Goal: Transaction & Acquisition: Purchase product/service

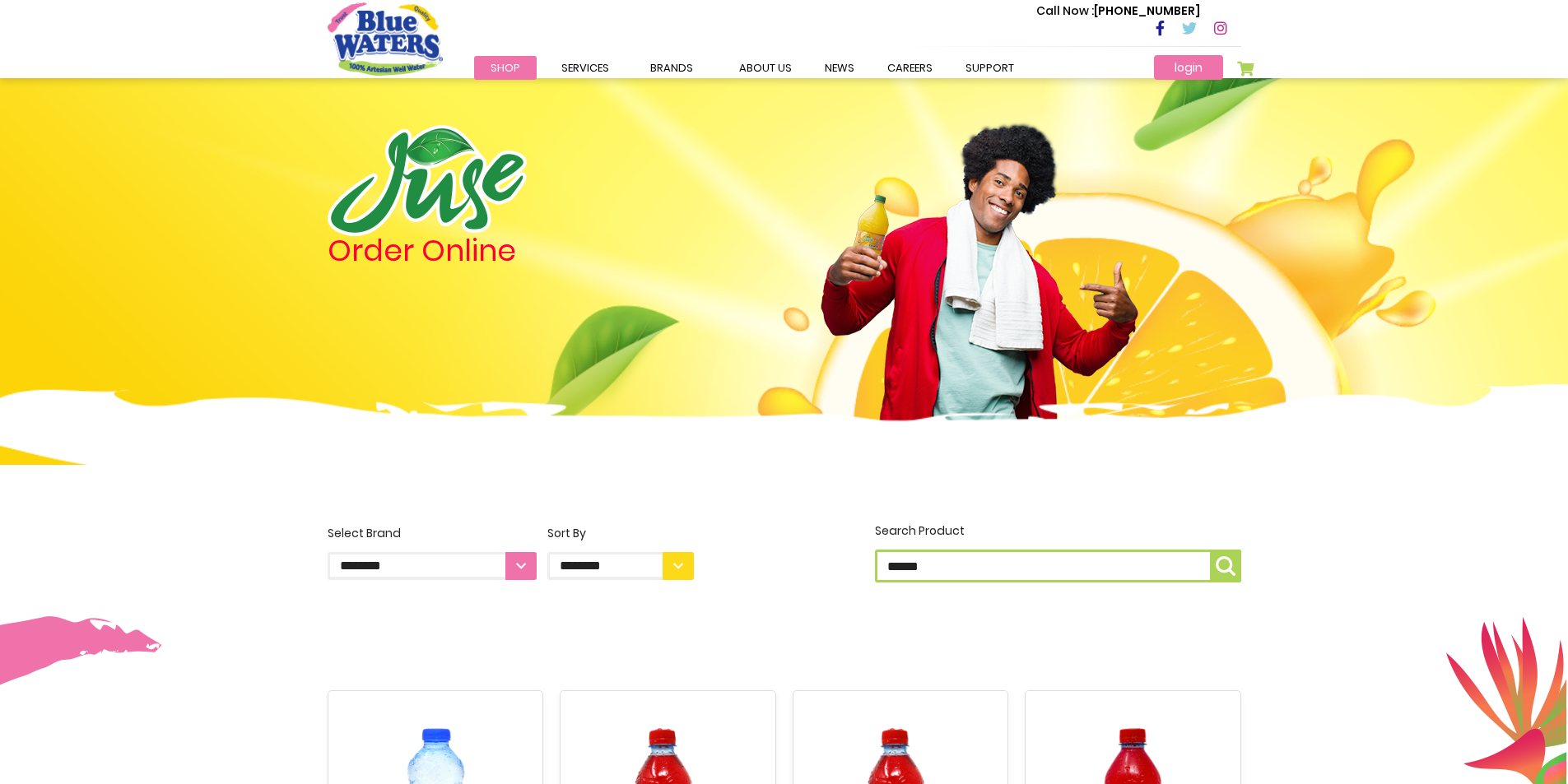
click at [1190, 65] on link "login" at bounding box center [1189, 67] width 69 height 24
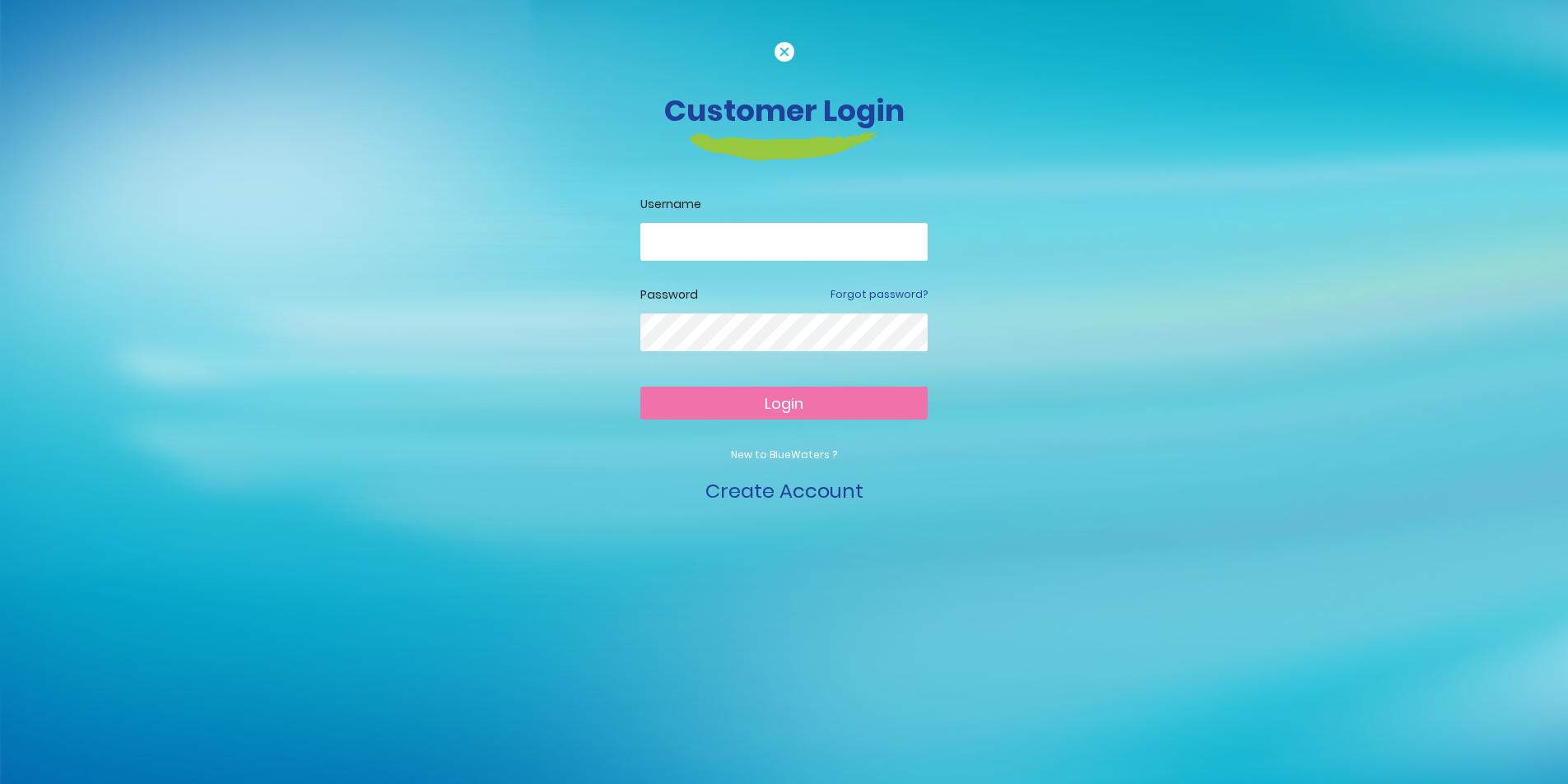
click at [720, 233] on input "email" at bounding box center [783, 242] width 287 height 38
click at [640, 387] on button "Login" at bounding box center [783, 403] width 287 height 33
click at [848, 390] on button "Login" at bounding box center [783, 403] width 287 height 33
type input "**********"
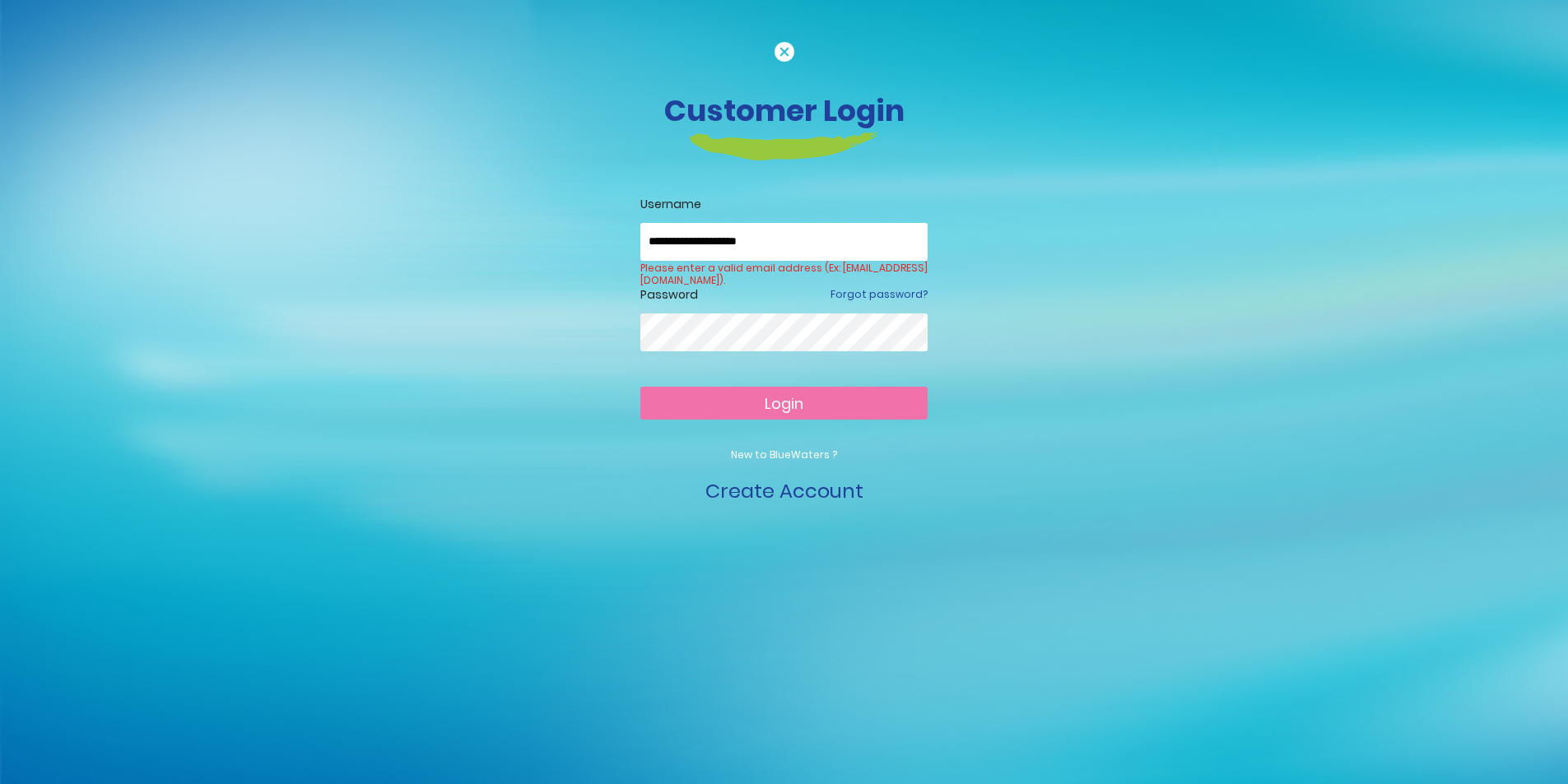
click at [640, 387] on button "Login" at bounding box center [783, 403] width 287 height 33
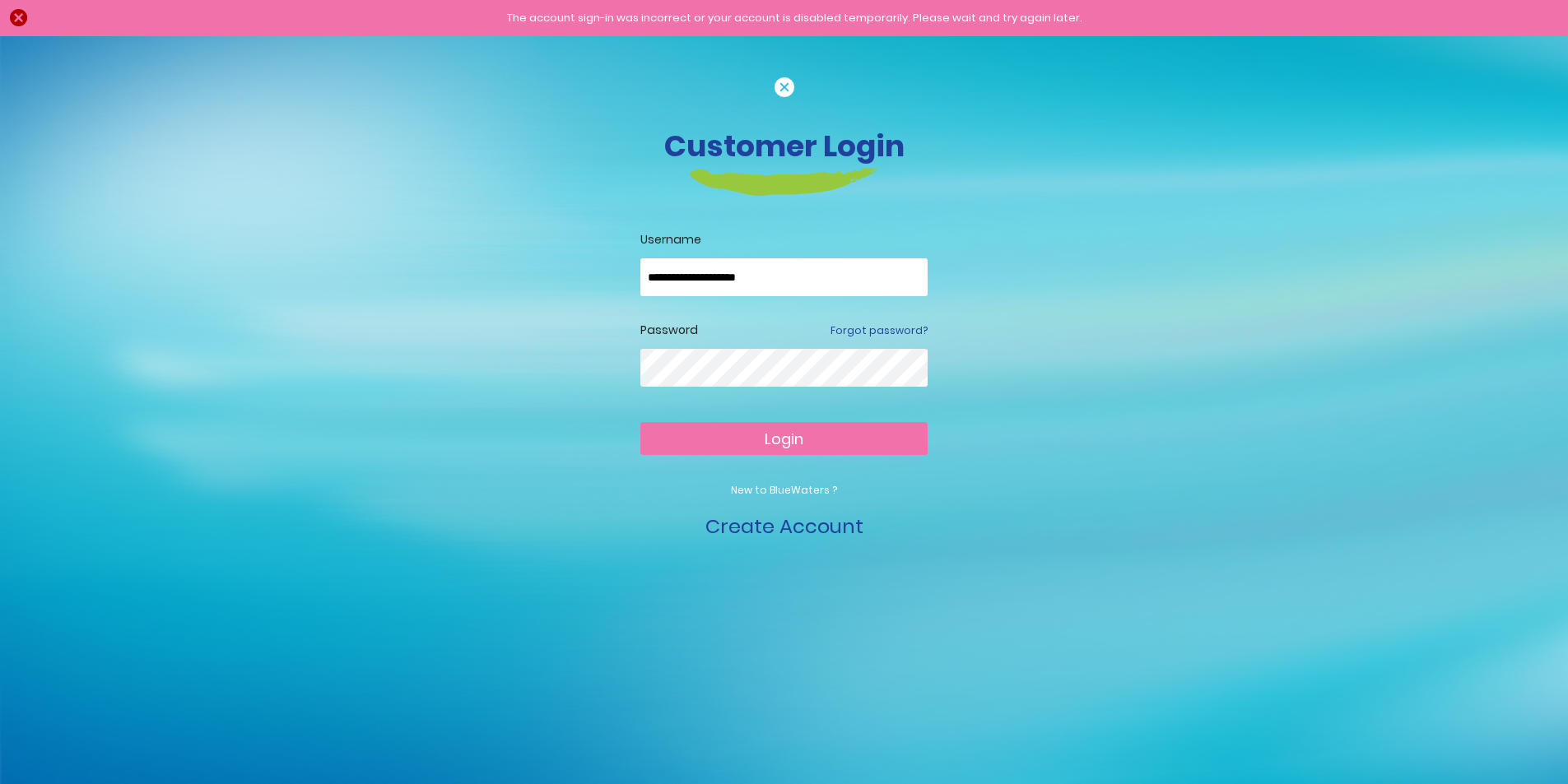
click at [640, 422] on button "Login" at bounding box center [783, 438] width 287 height 33
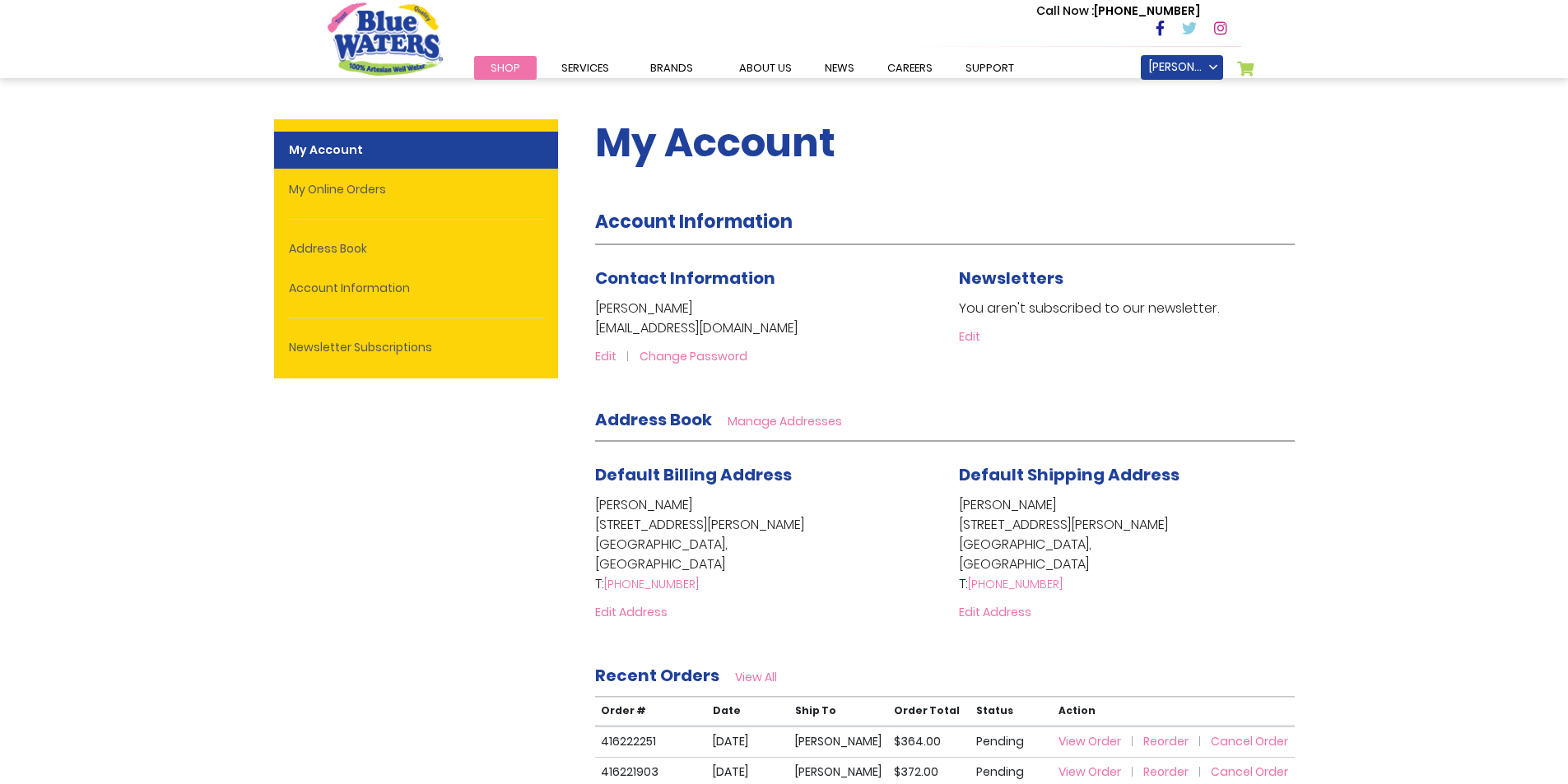
click at [524, 65] on link "Shop" at bounding box center [505, 68] width 63 height 24
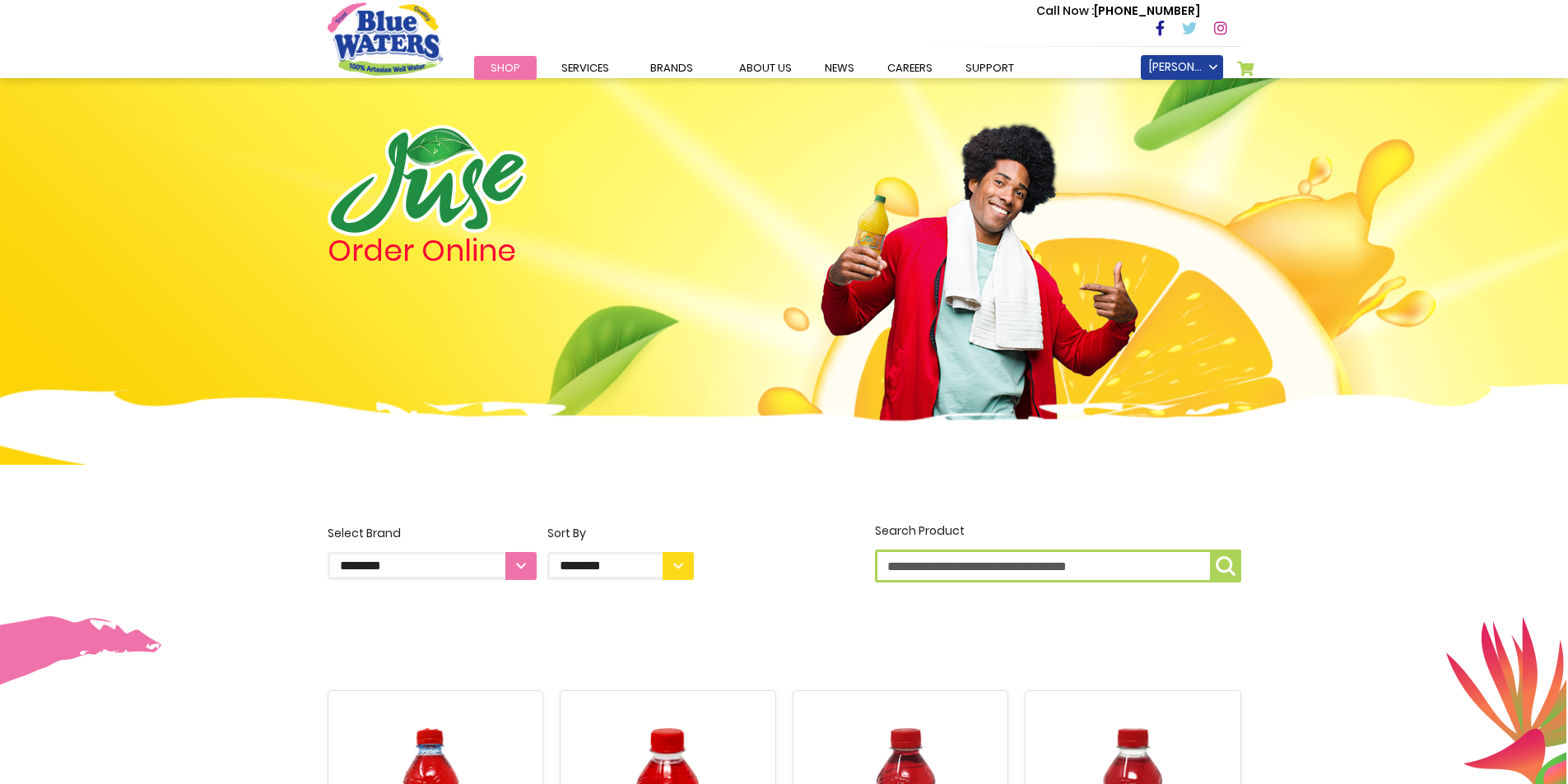
scroll to position [411, 0]
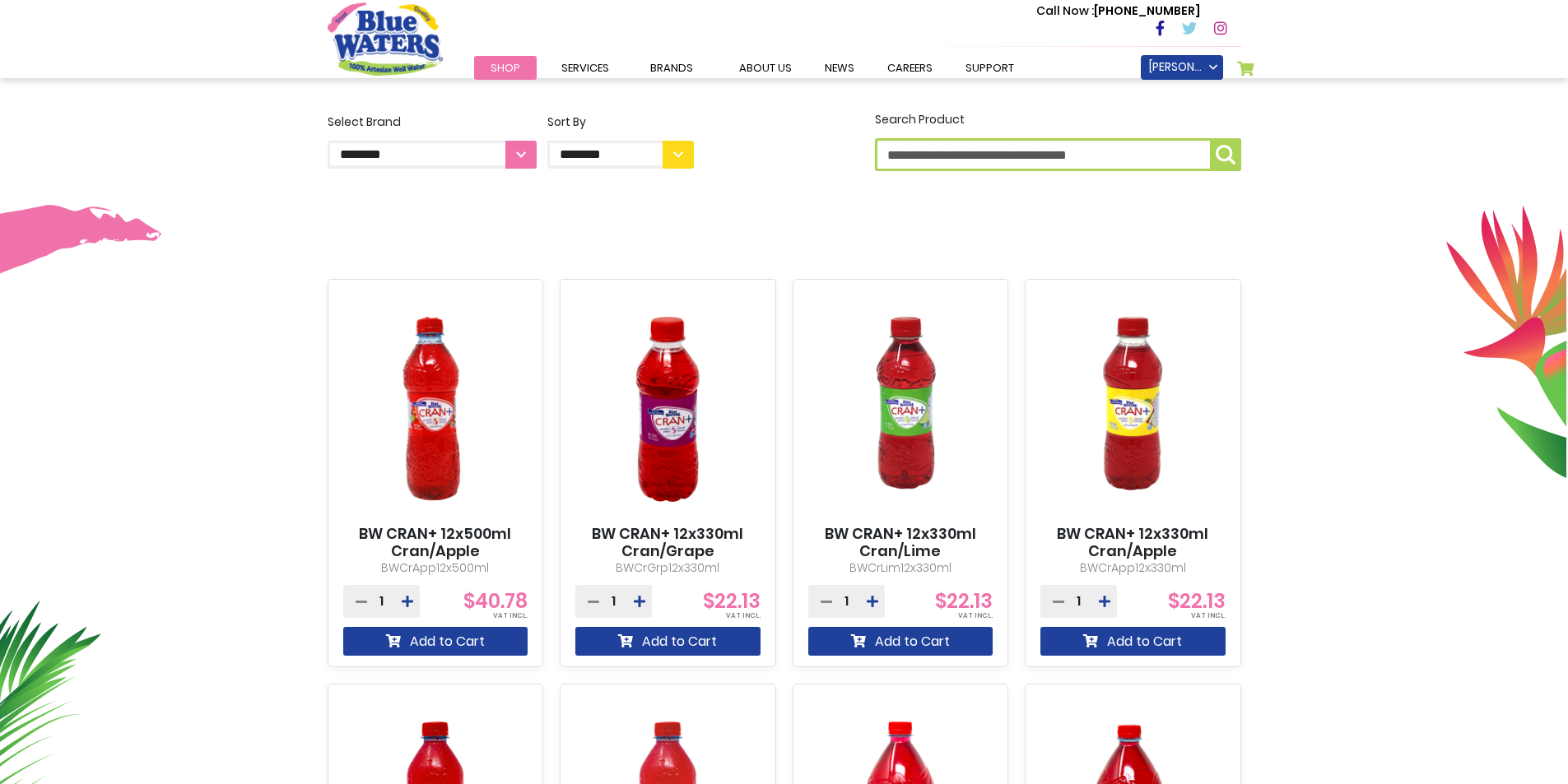
click at [941, 155] on input "Search Product" at bounding box center [1058, 154] width 366 height 33
type input "**********"
click at [1223, 152] on img "submit" at bounding box center [1225, 154] width 20 height 20
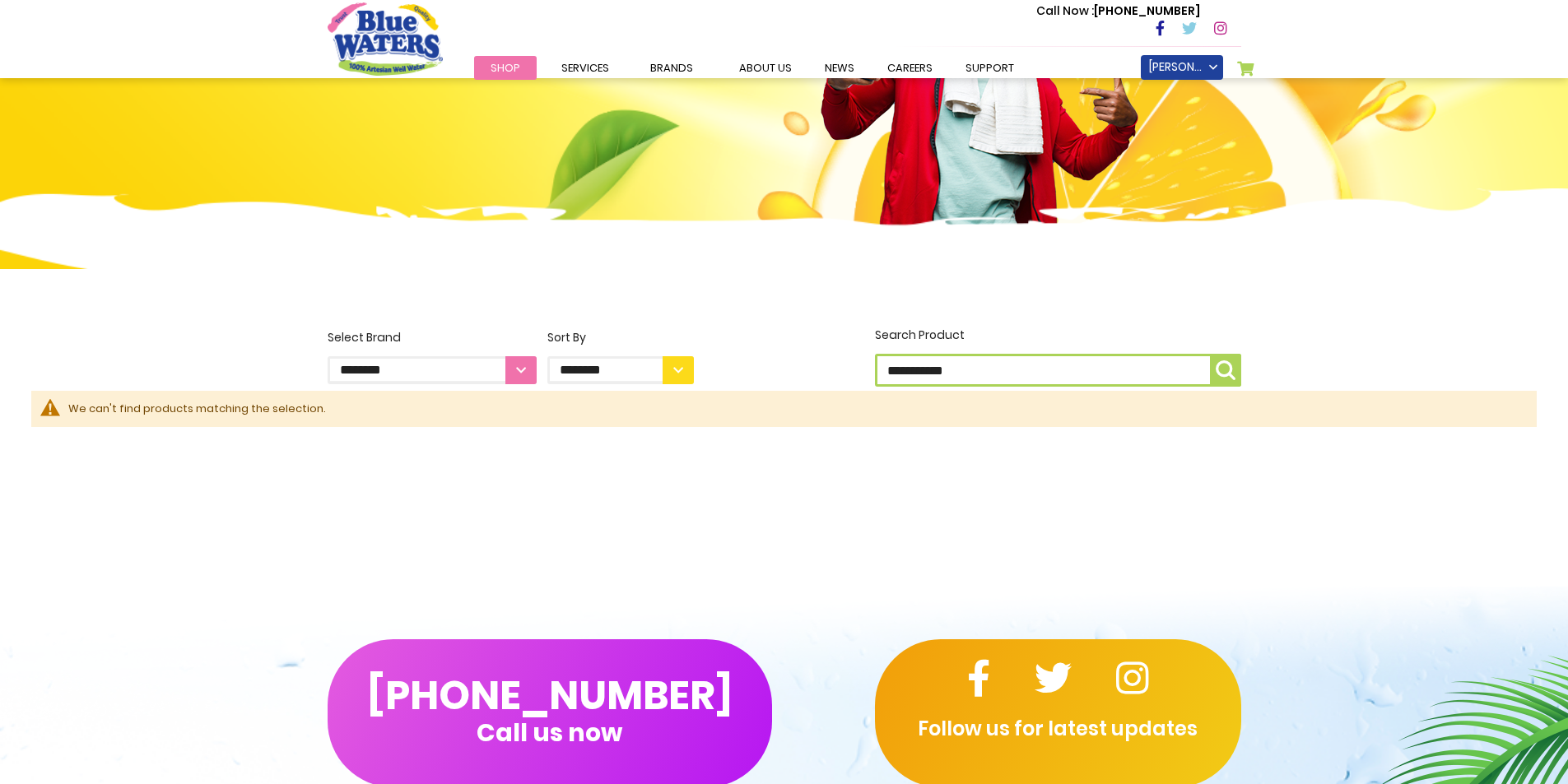
scroll to position [329, 0]
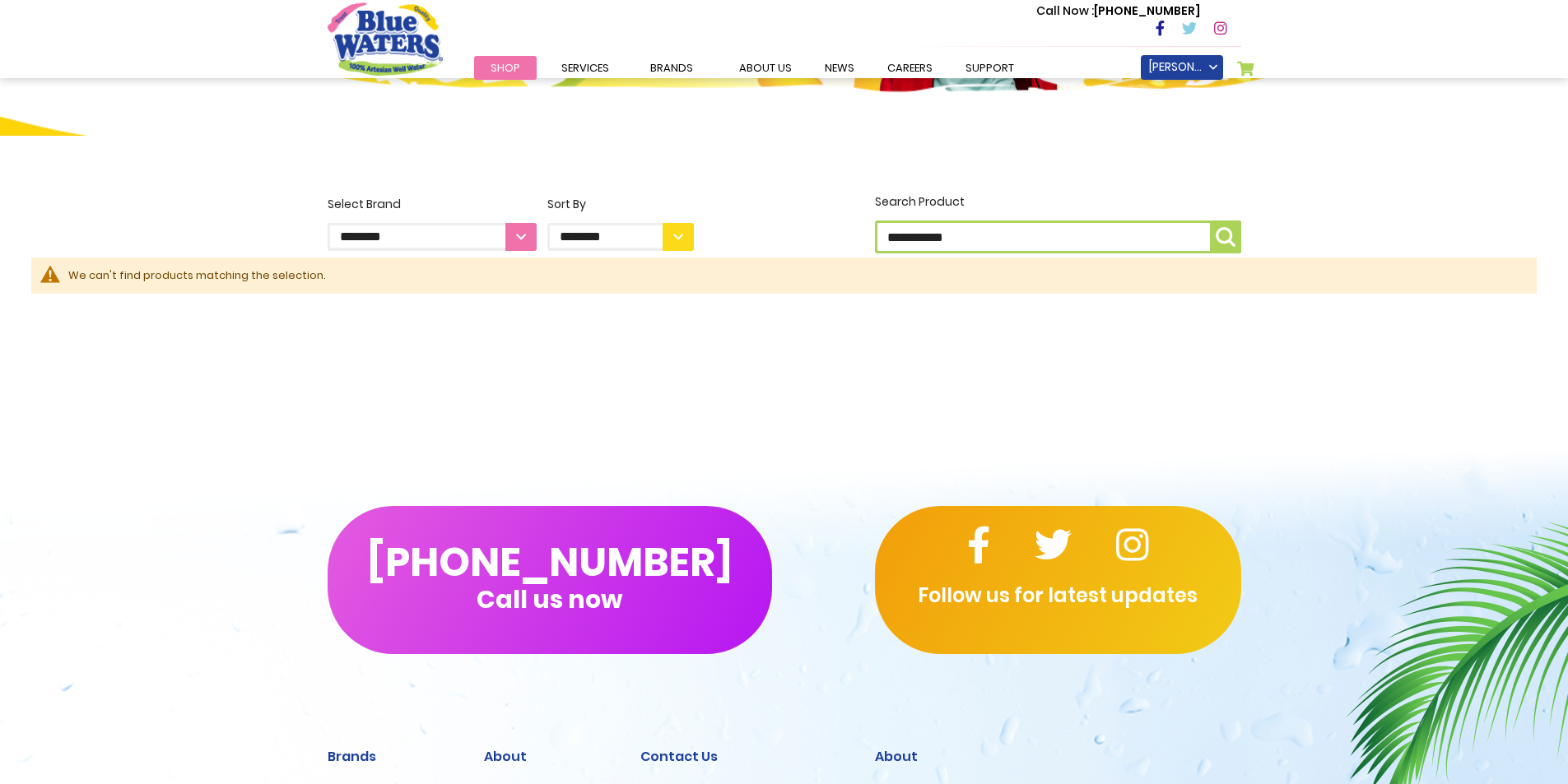
drag, startPoint x: 969, startPoint y: 239, endPoint x: 932, endPoint y: 238, distance: 37.0
click at [932, 238] on input "**********" at bounding box center [1058, 236] width 366 height 33
type input "*****"
click at [1210, 221] on button "Search Product *****" at bounding box center [1225, 236] width 31 height 33
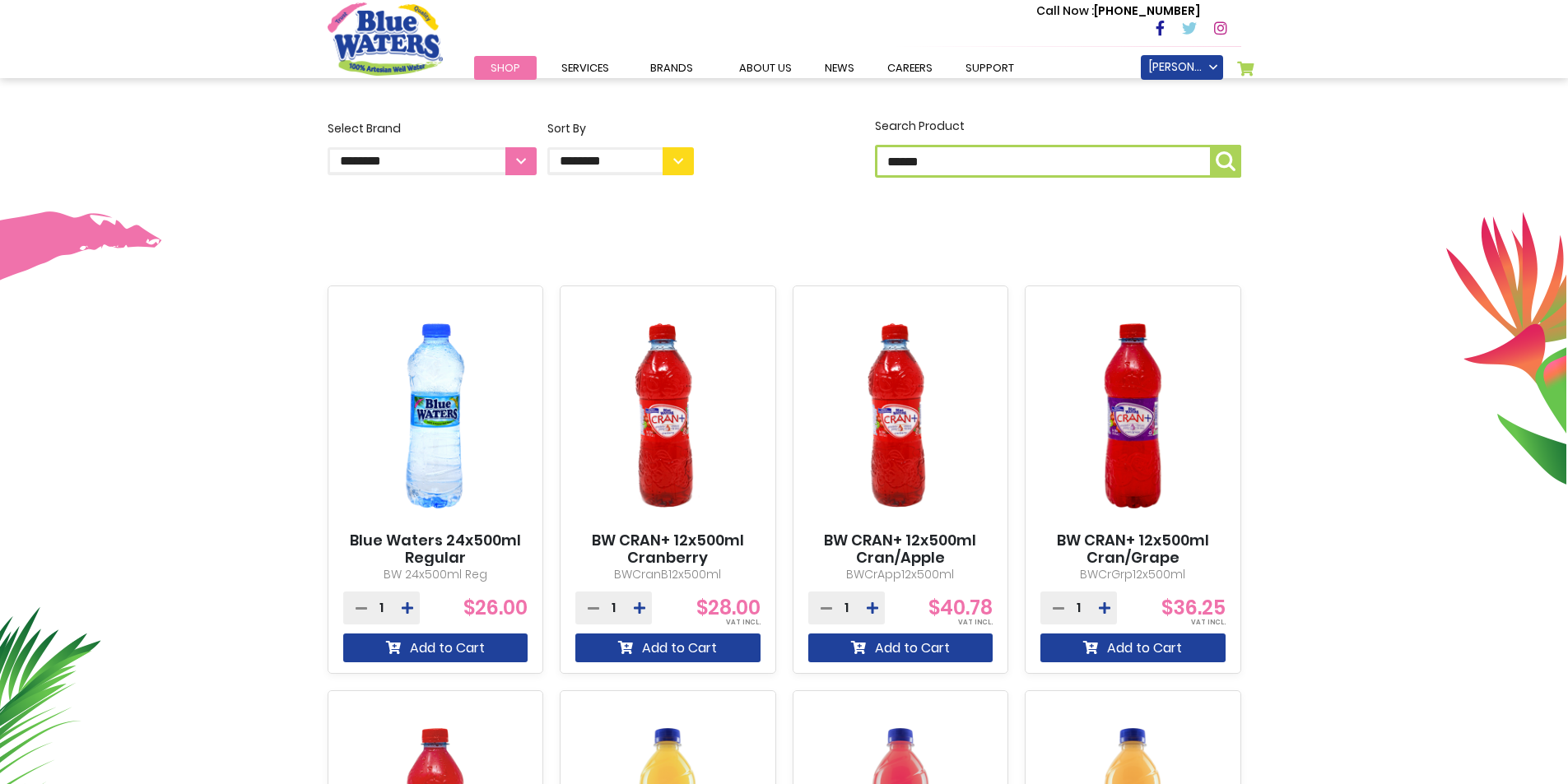
scroll to position [493, 0]
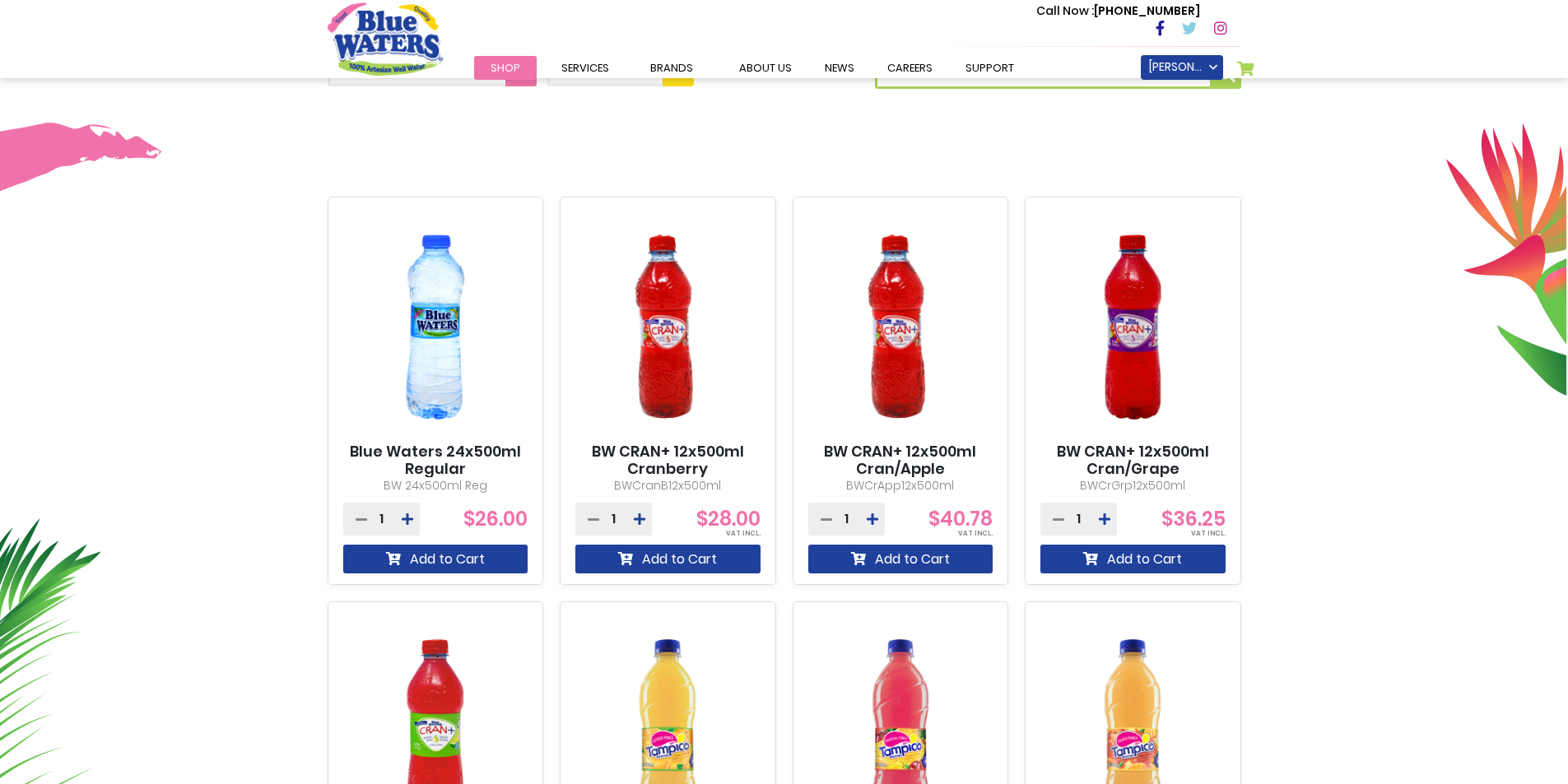
click at [463, 329] on img at bounding box center [435, 326] width 185 height 231
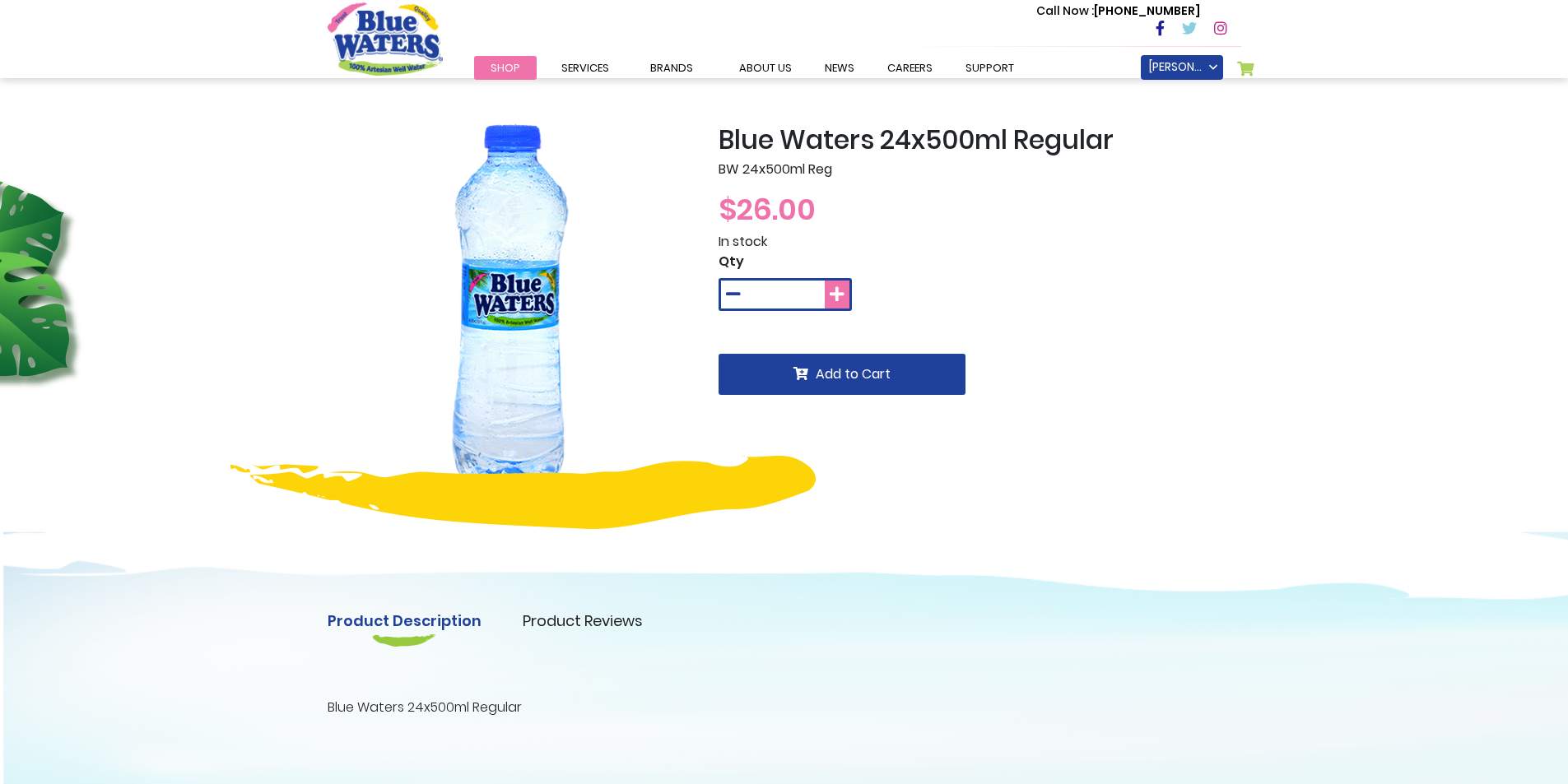
click at [848, 300] on button at bounding box center [836, 294] width 24 height 28
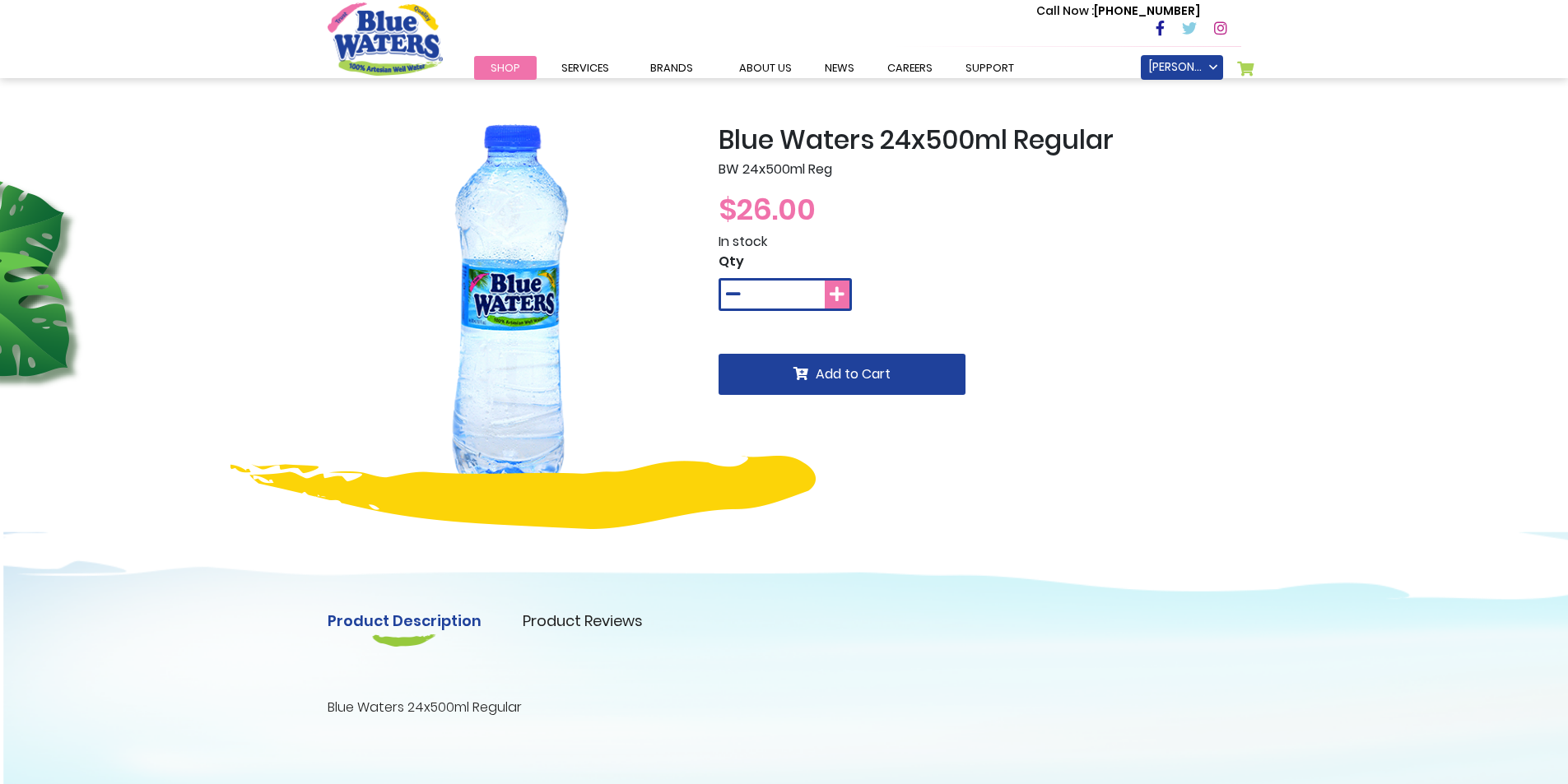
click at [848, 300] on button at bounding box center [836, 294] width 24 height 28
click at [848, 300] on button at bounding box center [836, 294] width 24 height 28
type input "**"
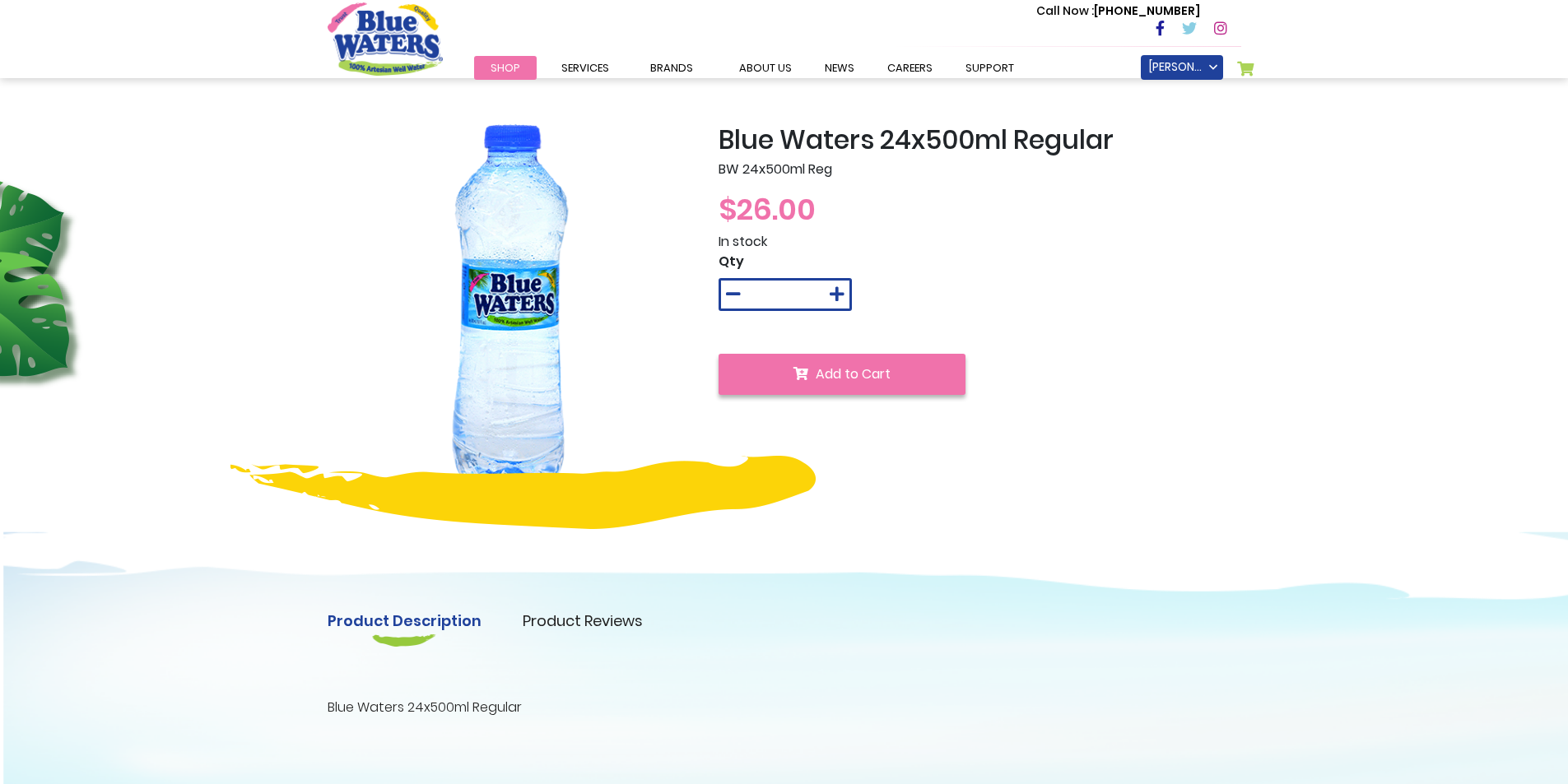
click at [873, 361] on button "Add to Cart" at bounding box center [842, 375] width 247 height 41
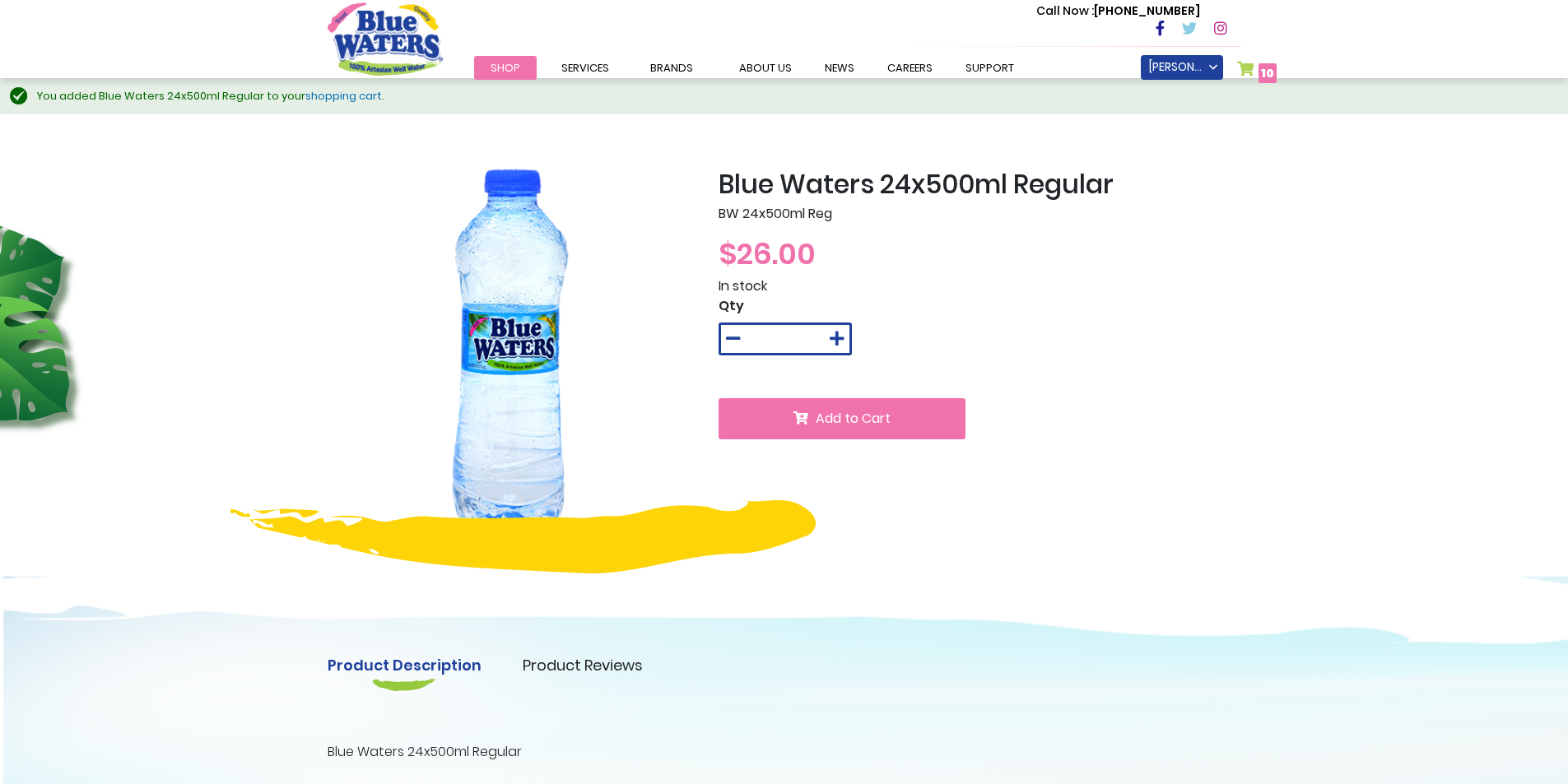
click at [514, 68] on span "Shop" at bounding box center [506, 67] width 30 height 16
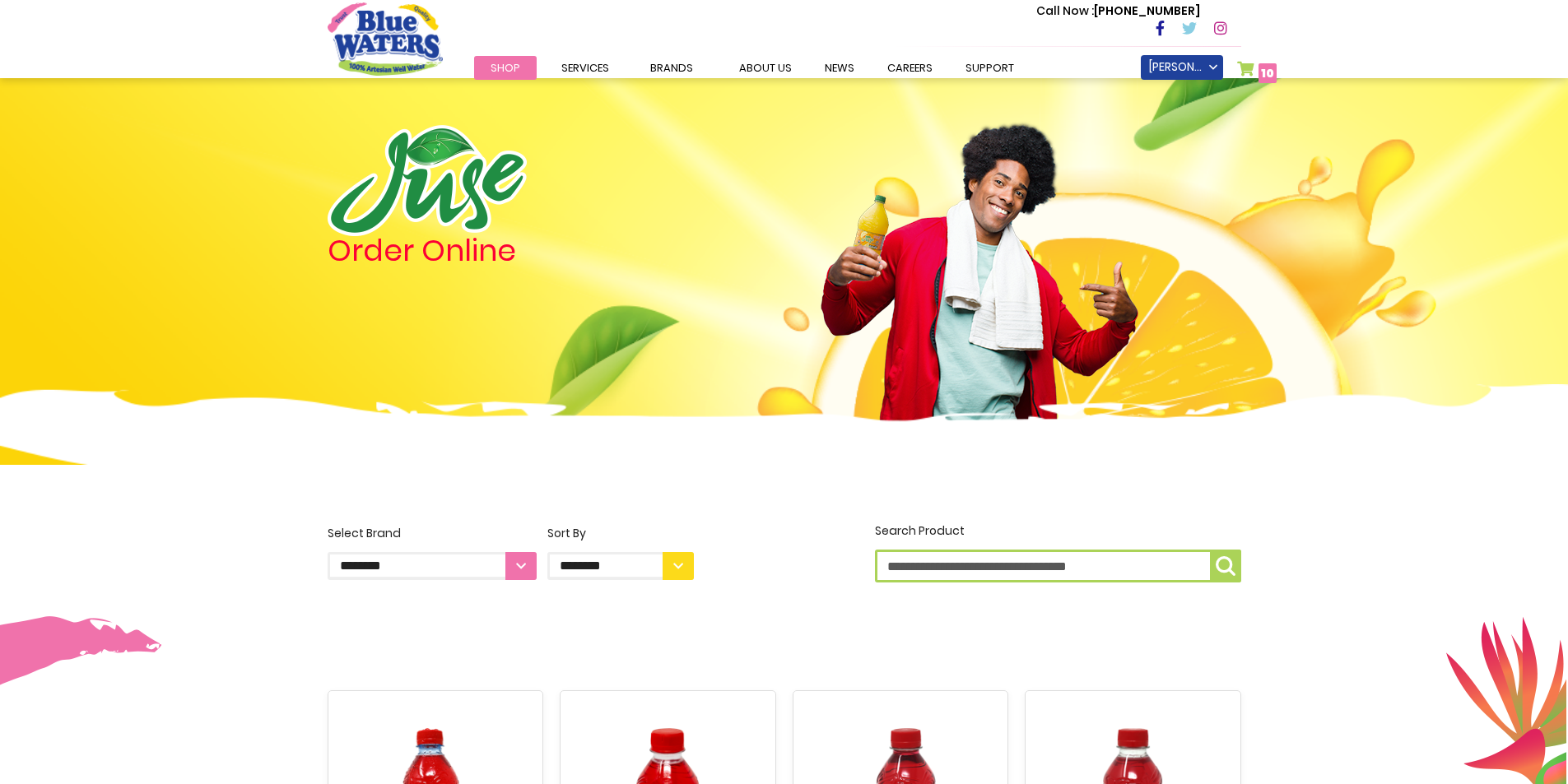
click at [1003, 576] on input "Search Product" at bounding box center [1058, 565] width 366 height 33
type input "****"
click at [1233, 554] on button "Search Product ****" at bounding box center [1225, 565] width 31 height 33
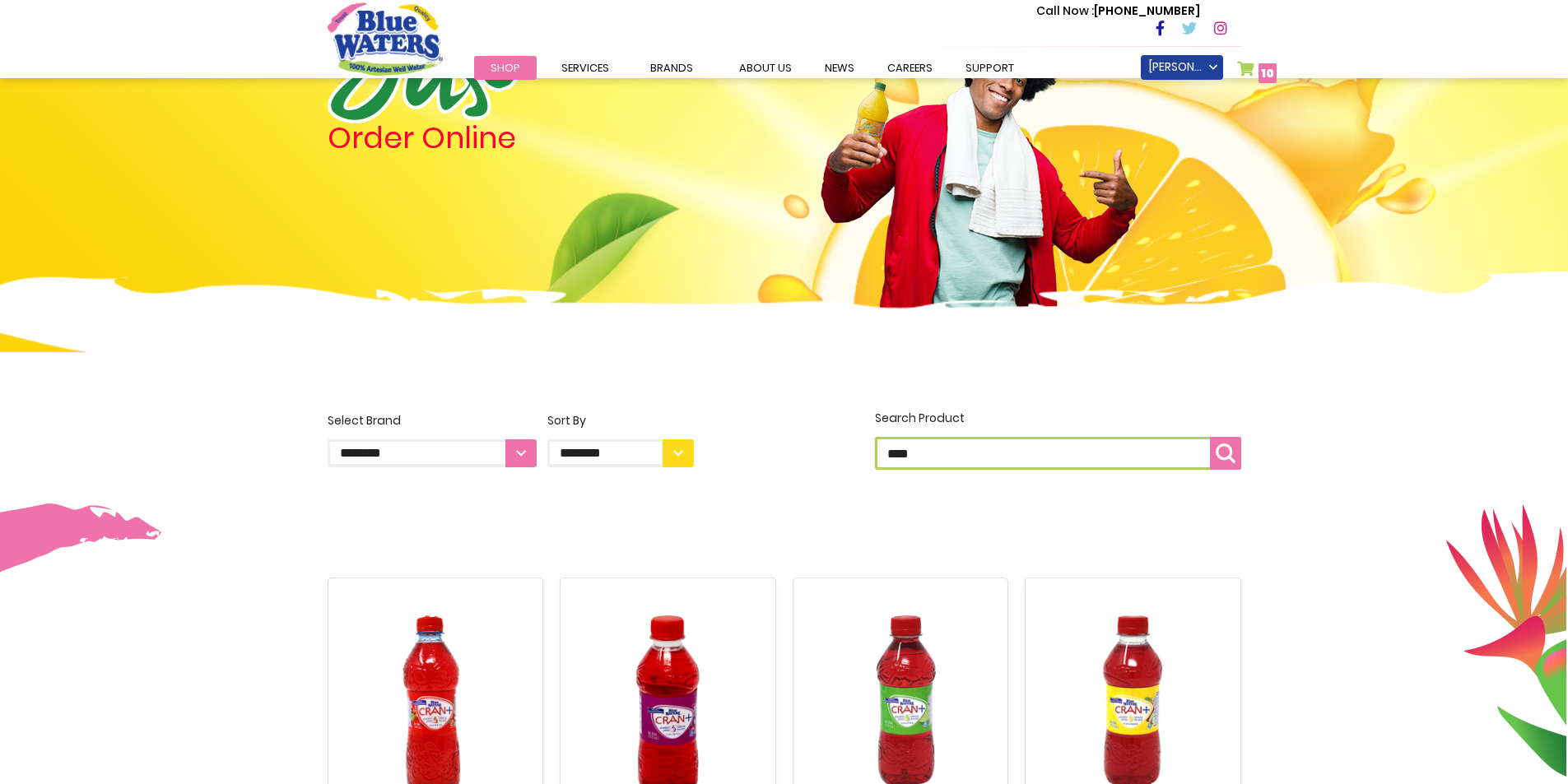
scroll to position [247, 0]
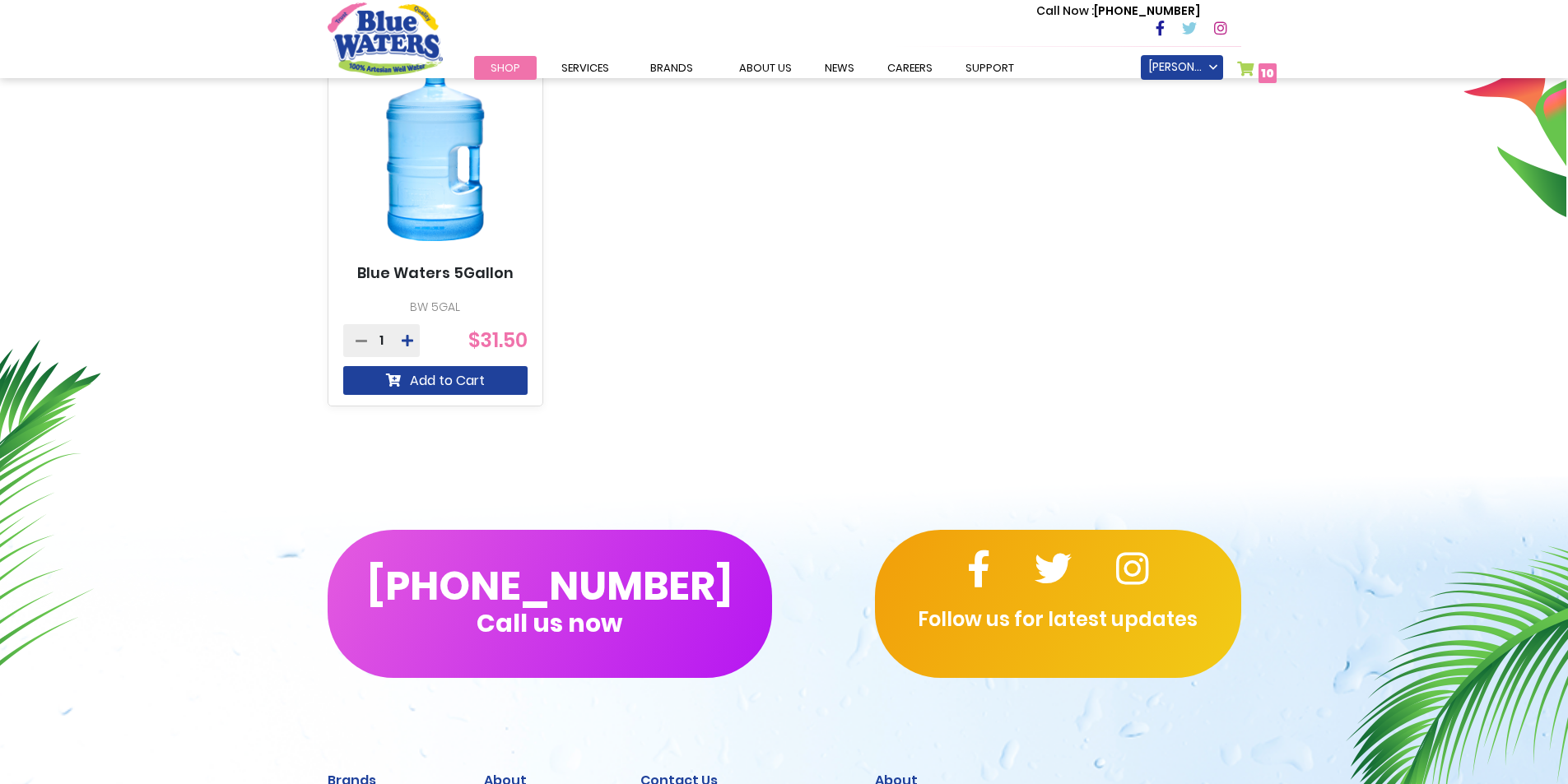
scroll to position [741, 0]
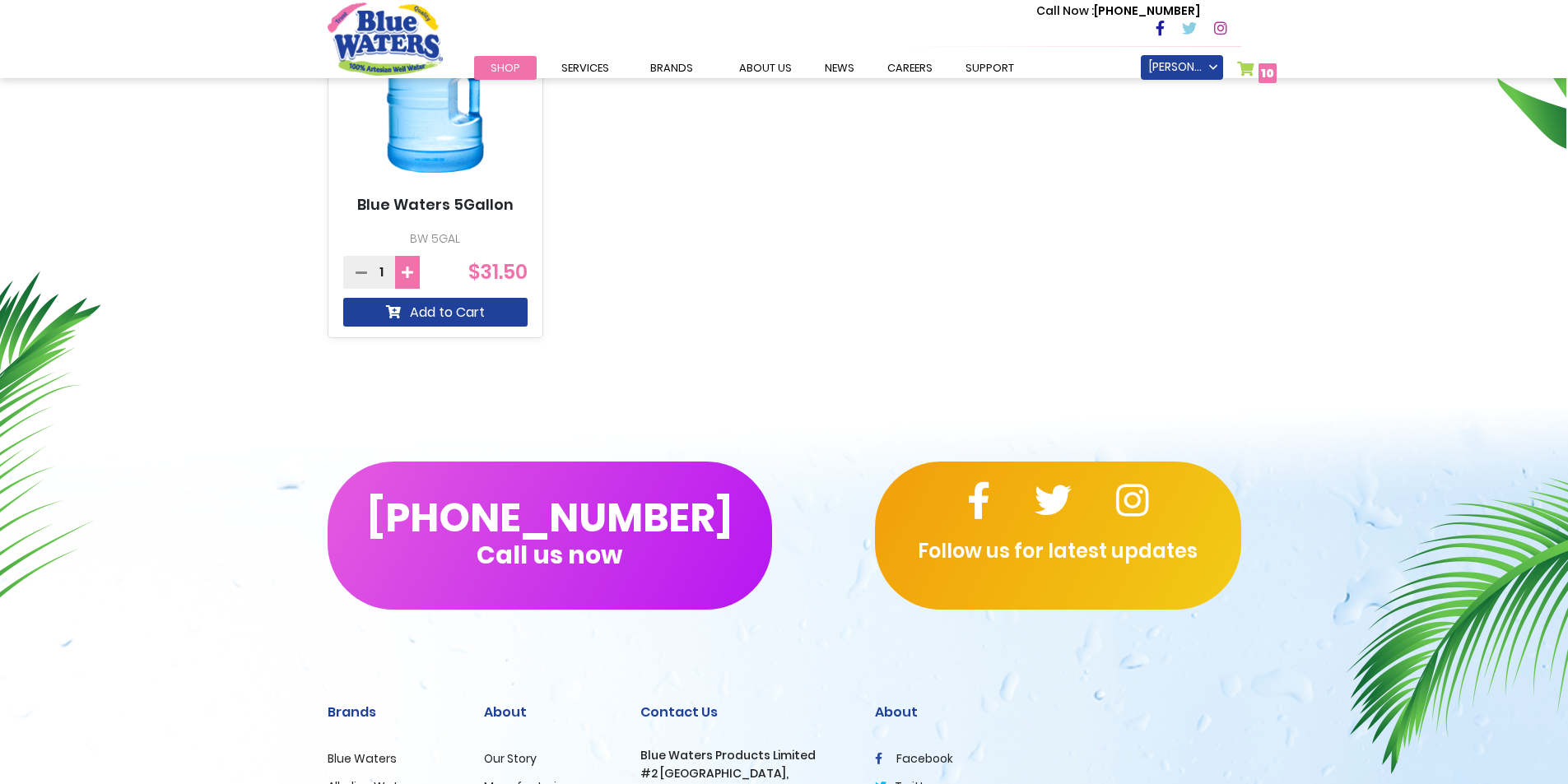
click at [409, 272] on icon at bounding box center [407, 272] width 11 height 13
click at [430, 312] on button "Add to Cart" at bounding box center [435, 312] width 185 height 29
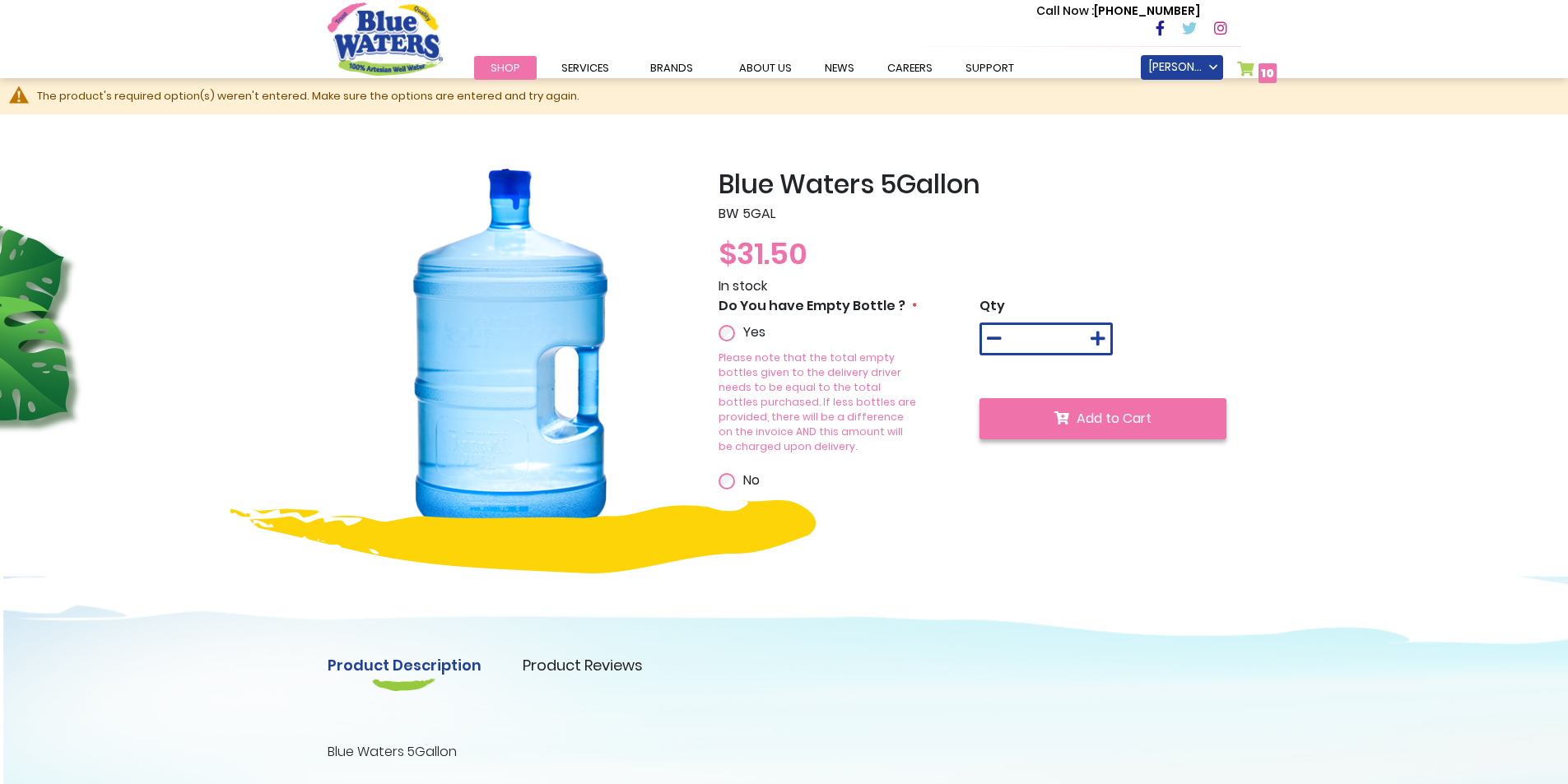
click at [1050, 424] on button "Add to Cart" at bounding box center [1103, 419] width 247 height 41
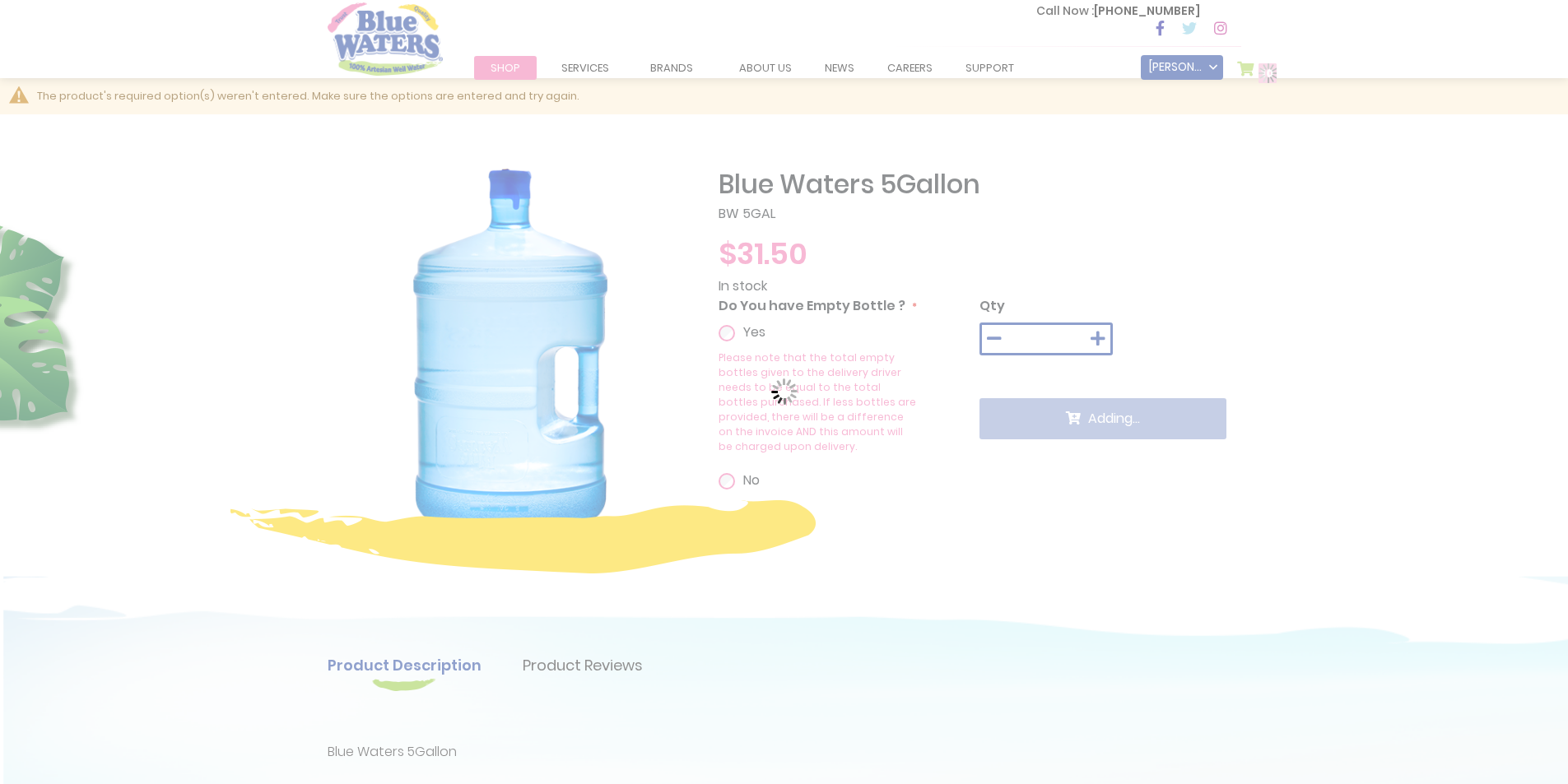
click at [1094, 350] on body "Please wait... The store will not work correctly in the case when cookies are d…" at bounding box center [784, 392] width 1568 height 784
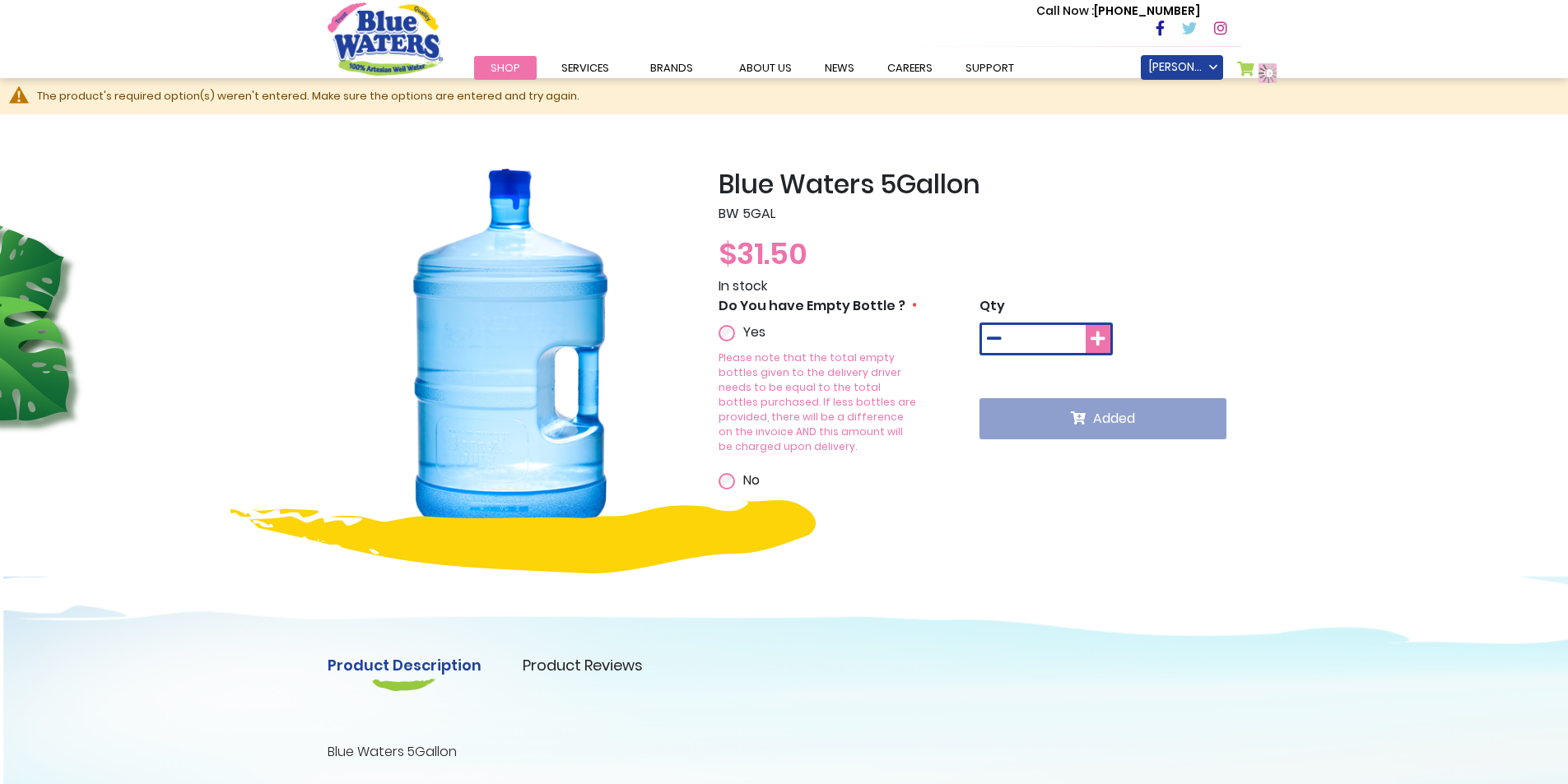
click at [1103, 340] on icon at bounding box center [1098, 339] width 15 height 17
click at [1103, 340] on div "Qty *" at bounding box center [1110, 325] width 262 height 59
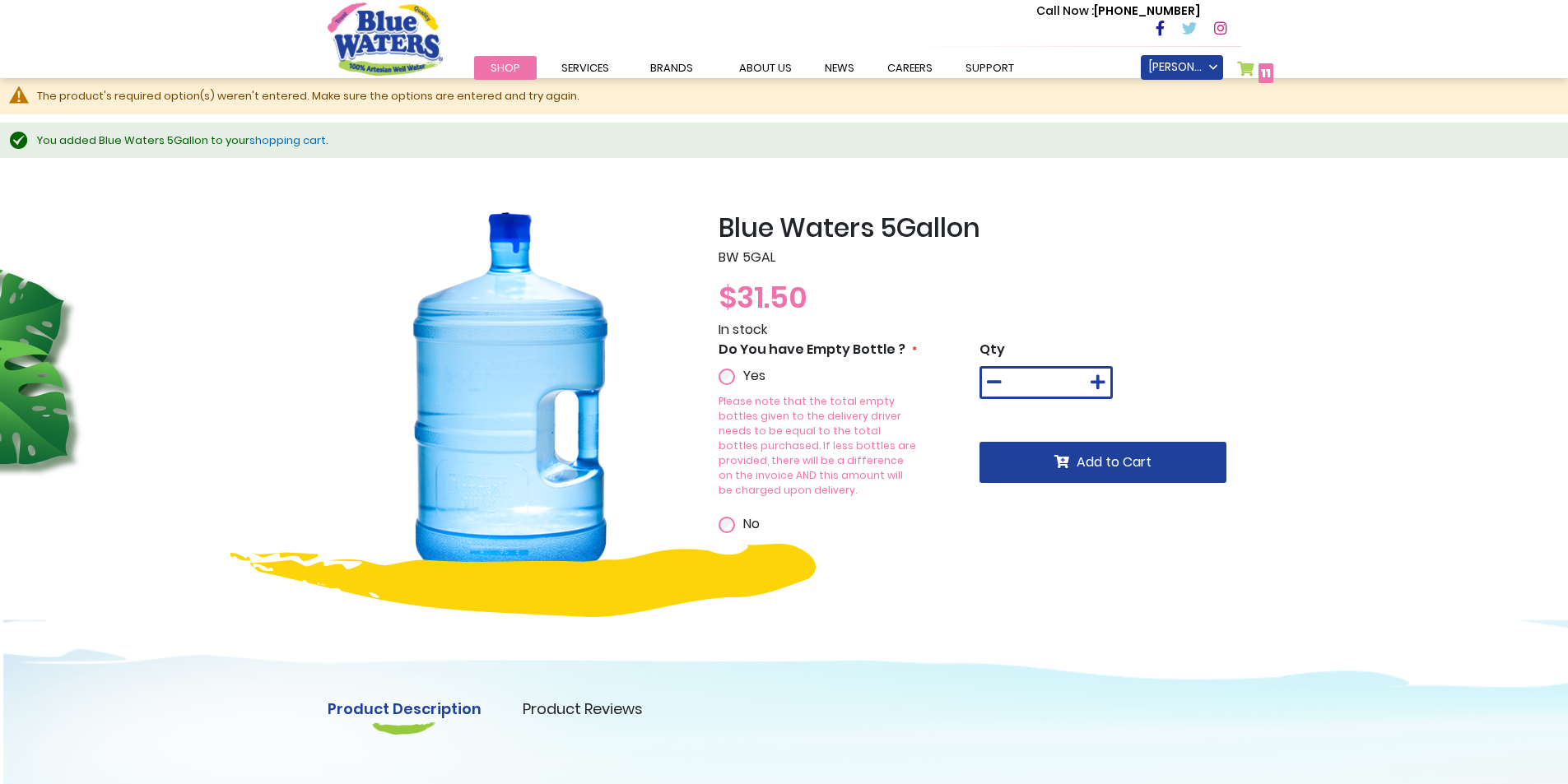
click at [1242, 65] on link "My Cart 11 11 items" at bounding box center [1256, 73] width 37 height 24
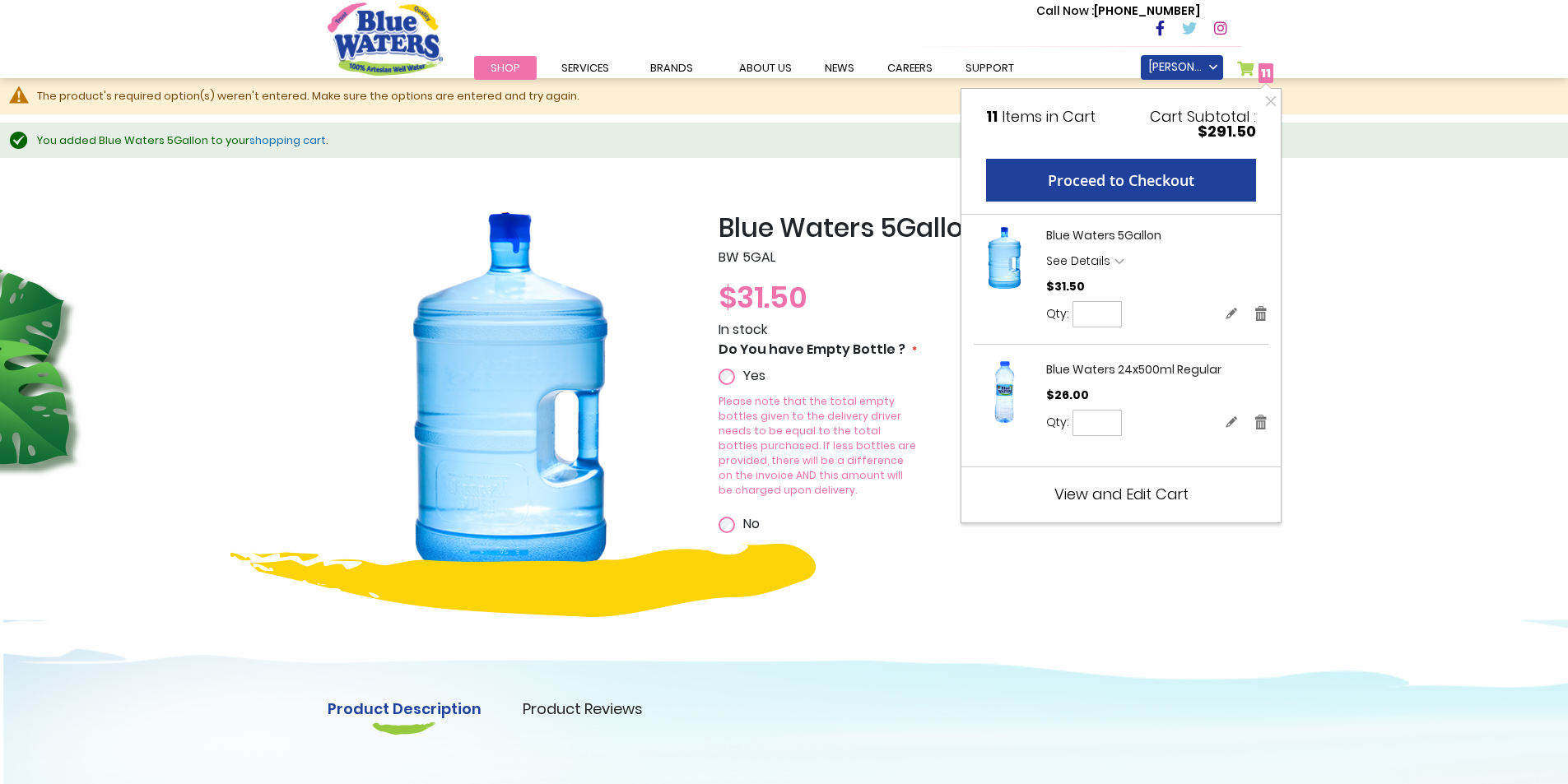
click at [1313, 304] on div "Blue Waters 5Gallon BW 5GAL $31.50 In stock Do You have Empty Bottle ? Yes Plea…" at bounding box center [784, 610] width 1568 height 888
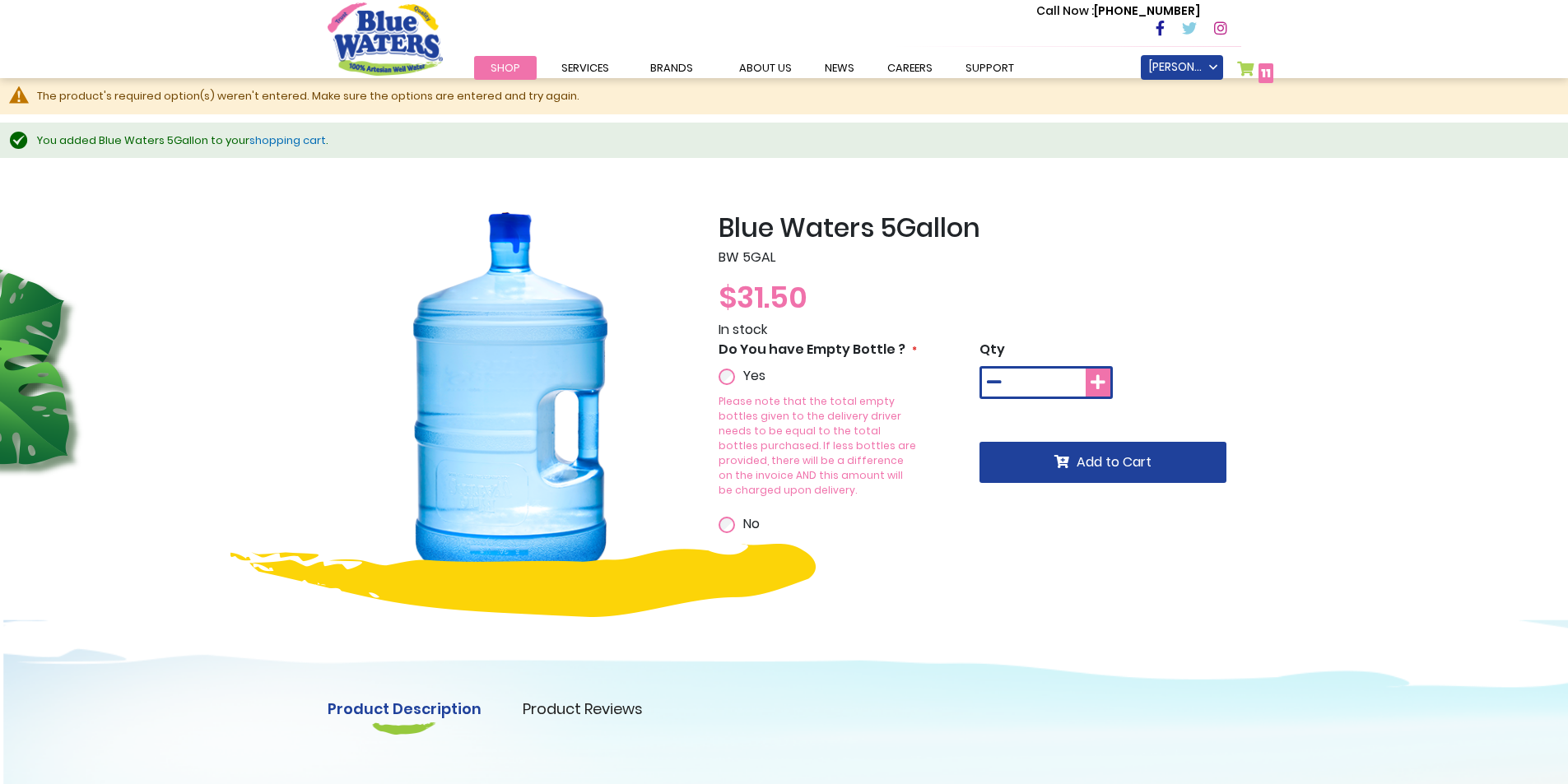
click at [1097, 382] on icon at bounding box center [1098, 383] width 15 height 17
type input "*"
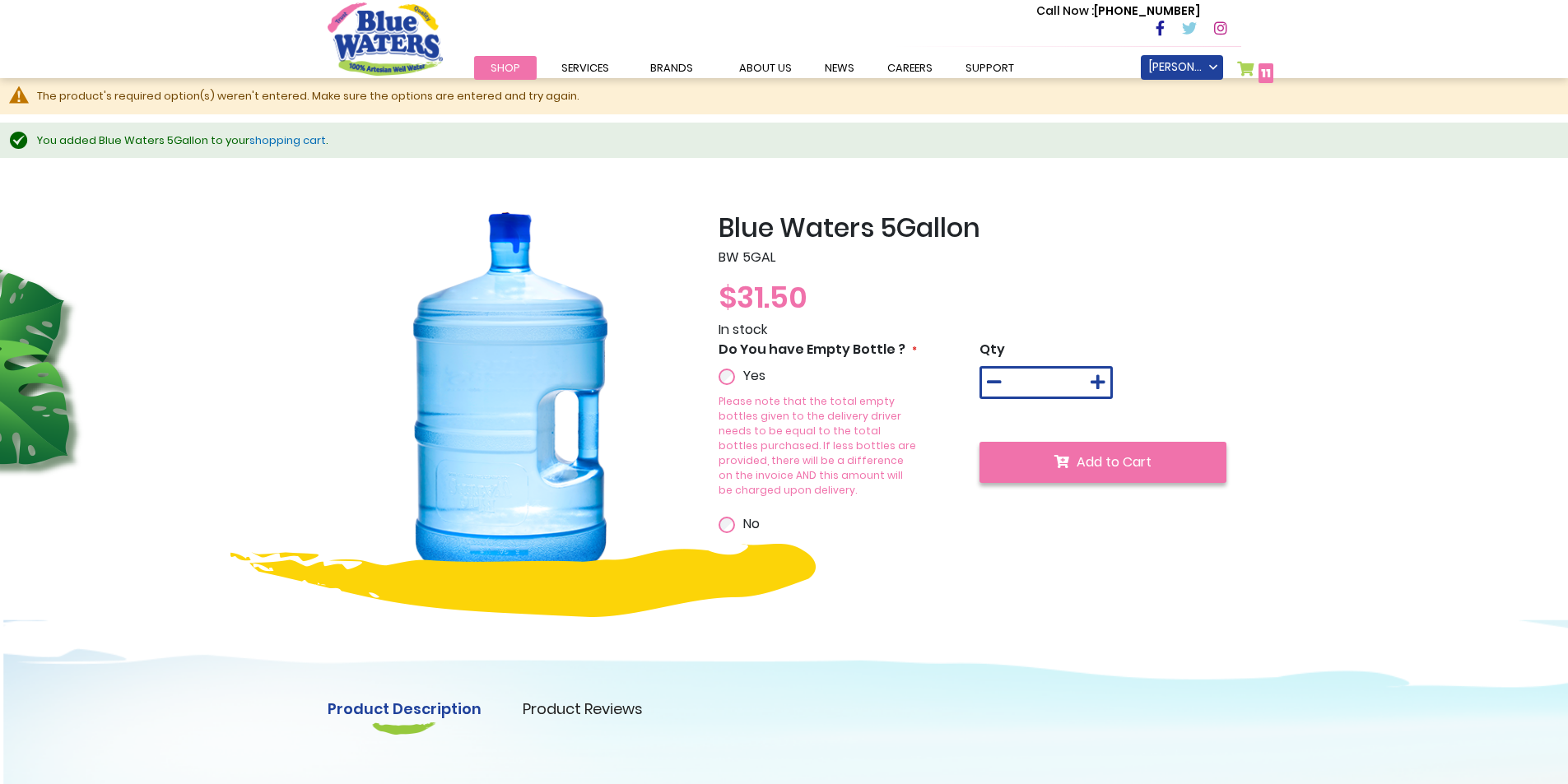
click at [1086, 471] on span "Add to Cart" at bounding box center [1114, 462] width 75 height 19
click at [1244, 74] on link "My Cart 14 14 items" at bounding box center [1258, 73] width 41 height 24
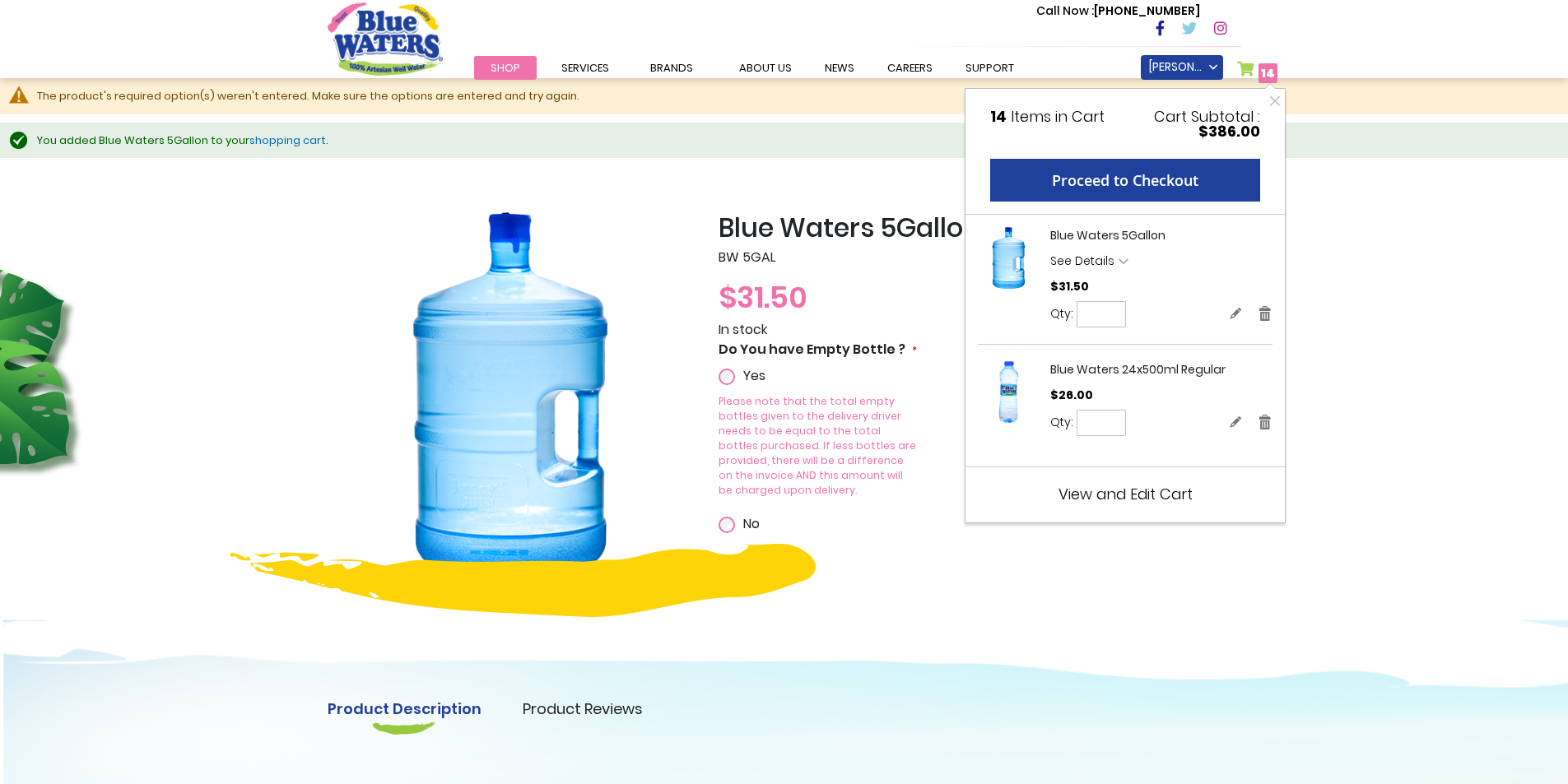
click at [1096, 318] on input "*" at bounding box center [1101, 314] width 50 height 26
type input "*"
click at [1139, 313] on button "Update" at bounding box center [1165, 314] width 64 height 27
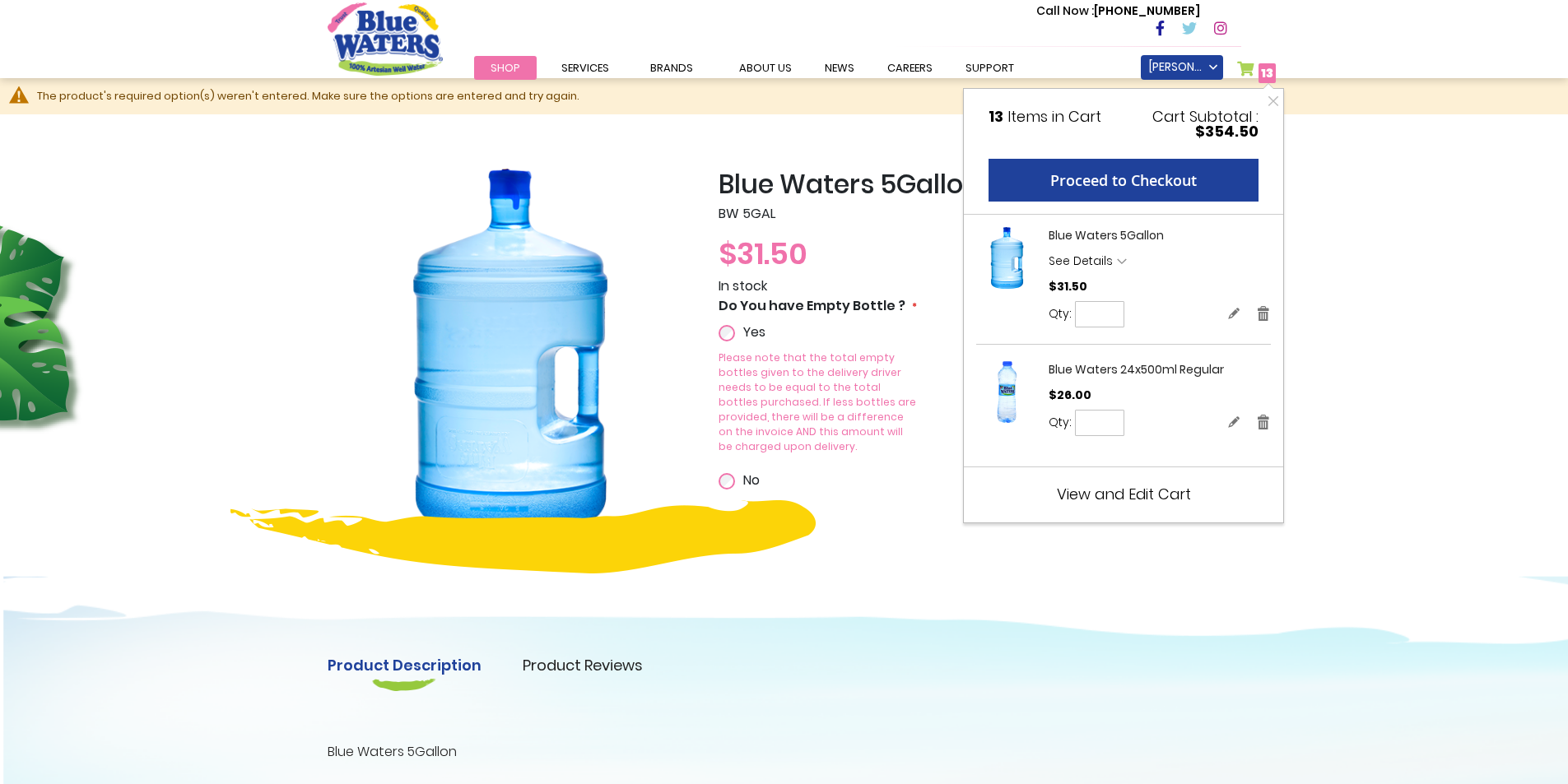
click at [1140, 493] on span "View and Edit Cart" at bounding box center [1124, 494] width 135 height 21
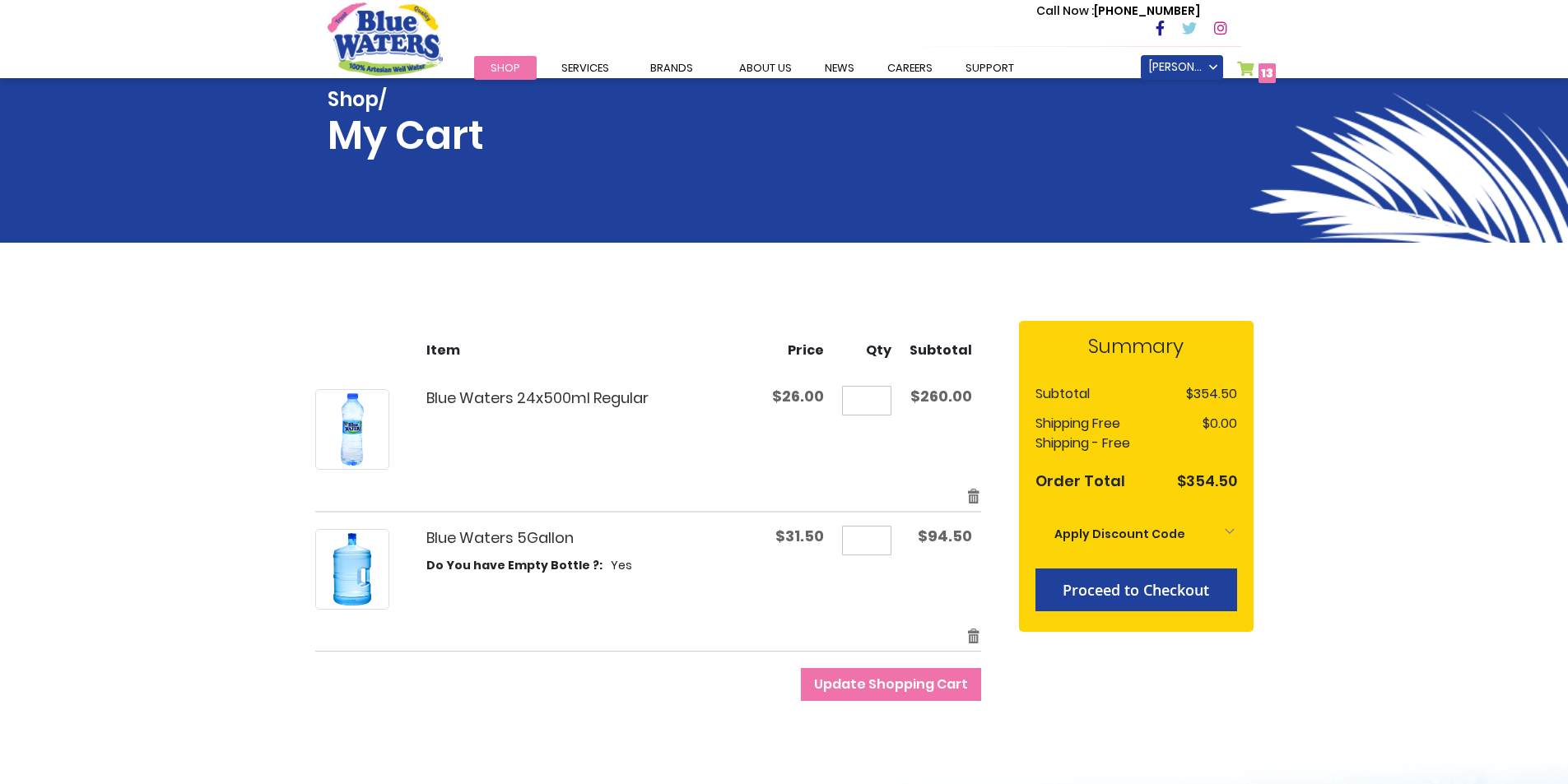
click at [1412, 306] on div "Shop/ My Cart Toggle Nav Call Now : [PHONE_NUMBER] Menu Shop Services Filtratio…" at bounding box center [784, 715] width 1568 height 1430
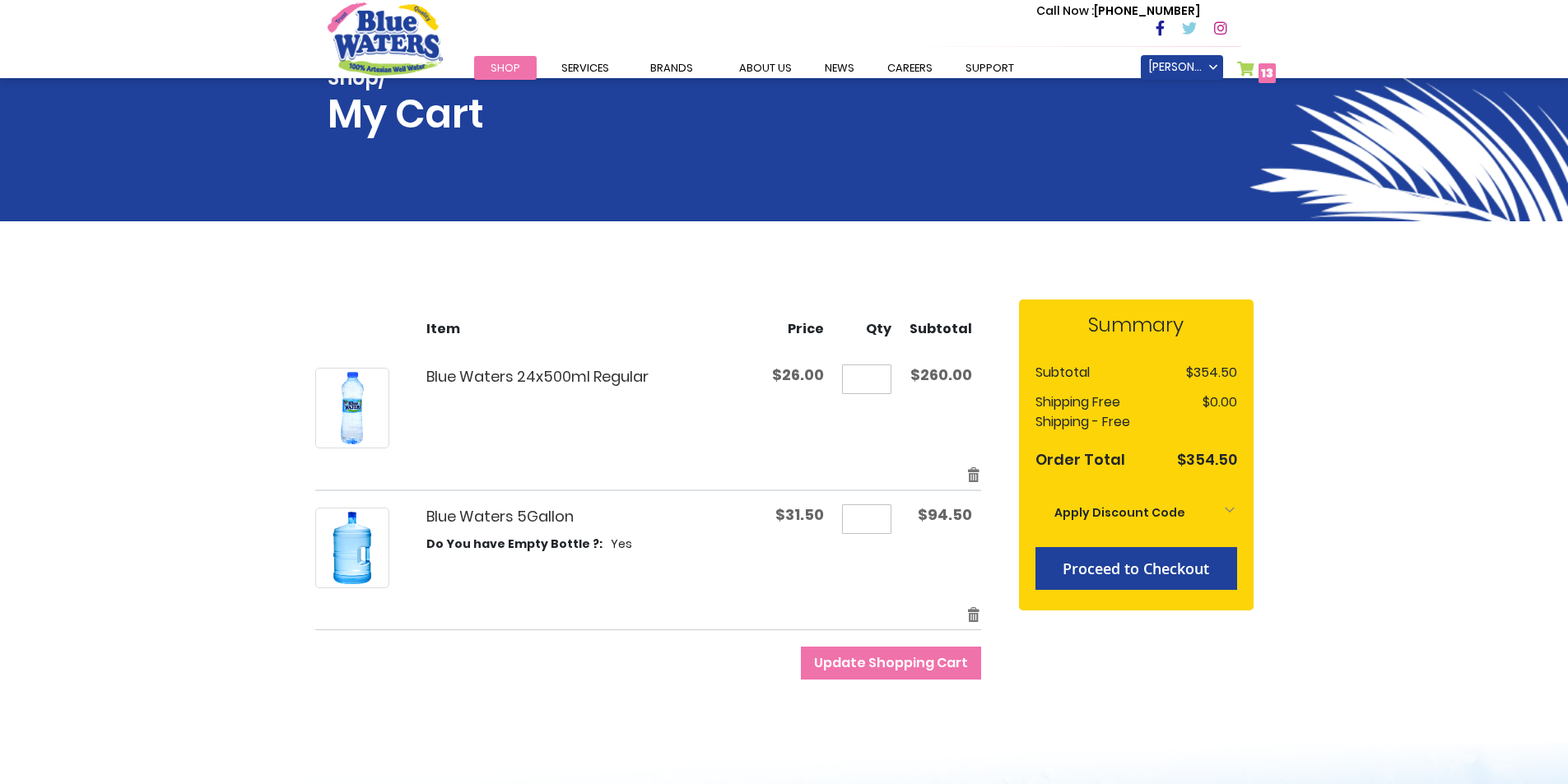
scroll to position [82, 0]
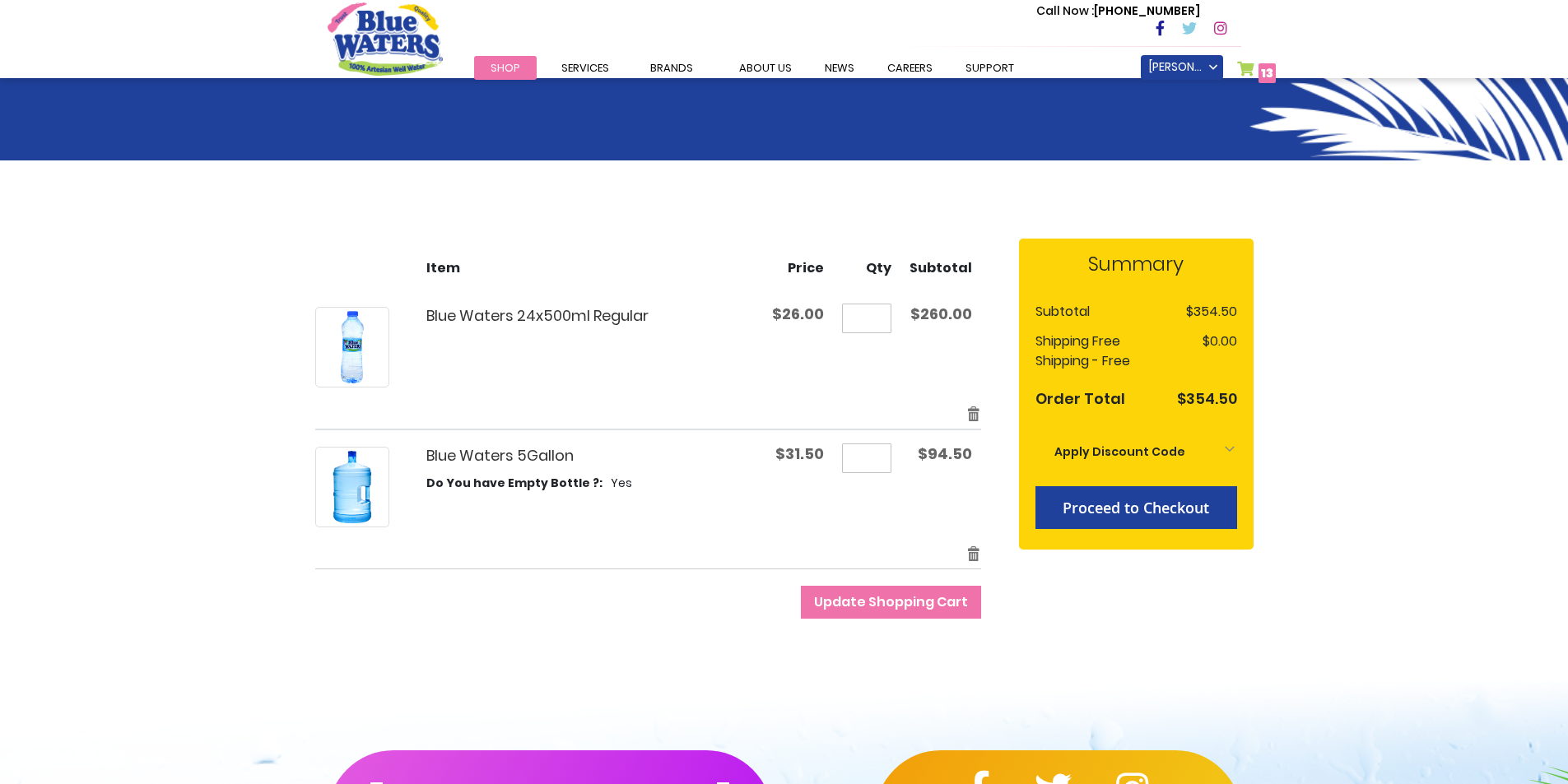
click at [886, 606] on span "Update Shopping Cart" at bounding box center [891, 602] width 154 height 19
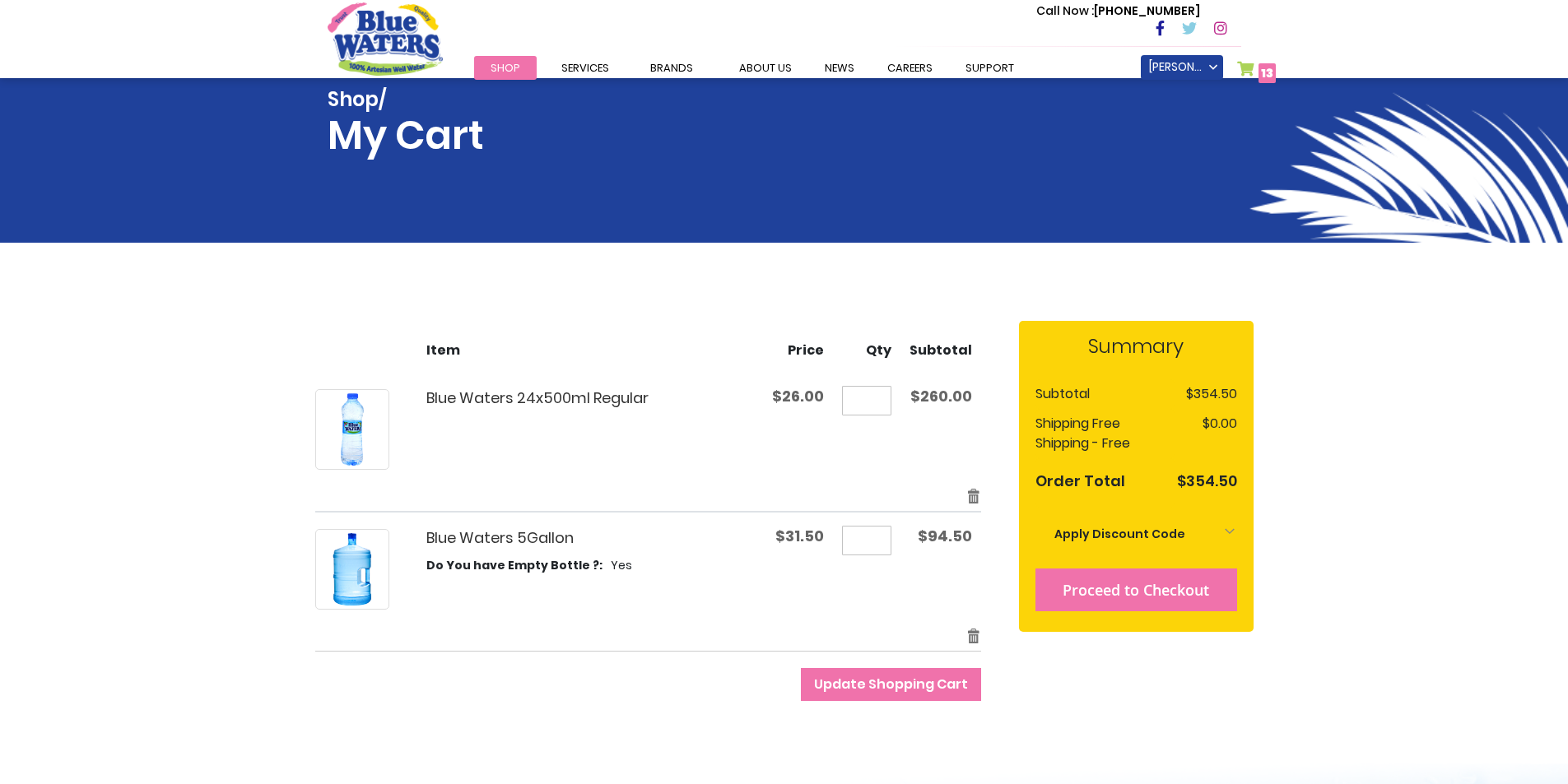
click at [1139, 582] on span "Proceed to Checkout" at bounding box center [1135, 590] width 147 height 20
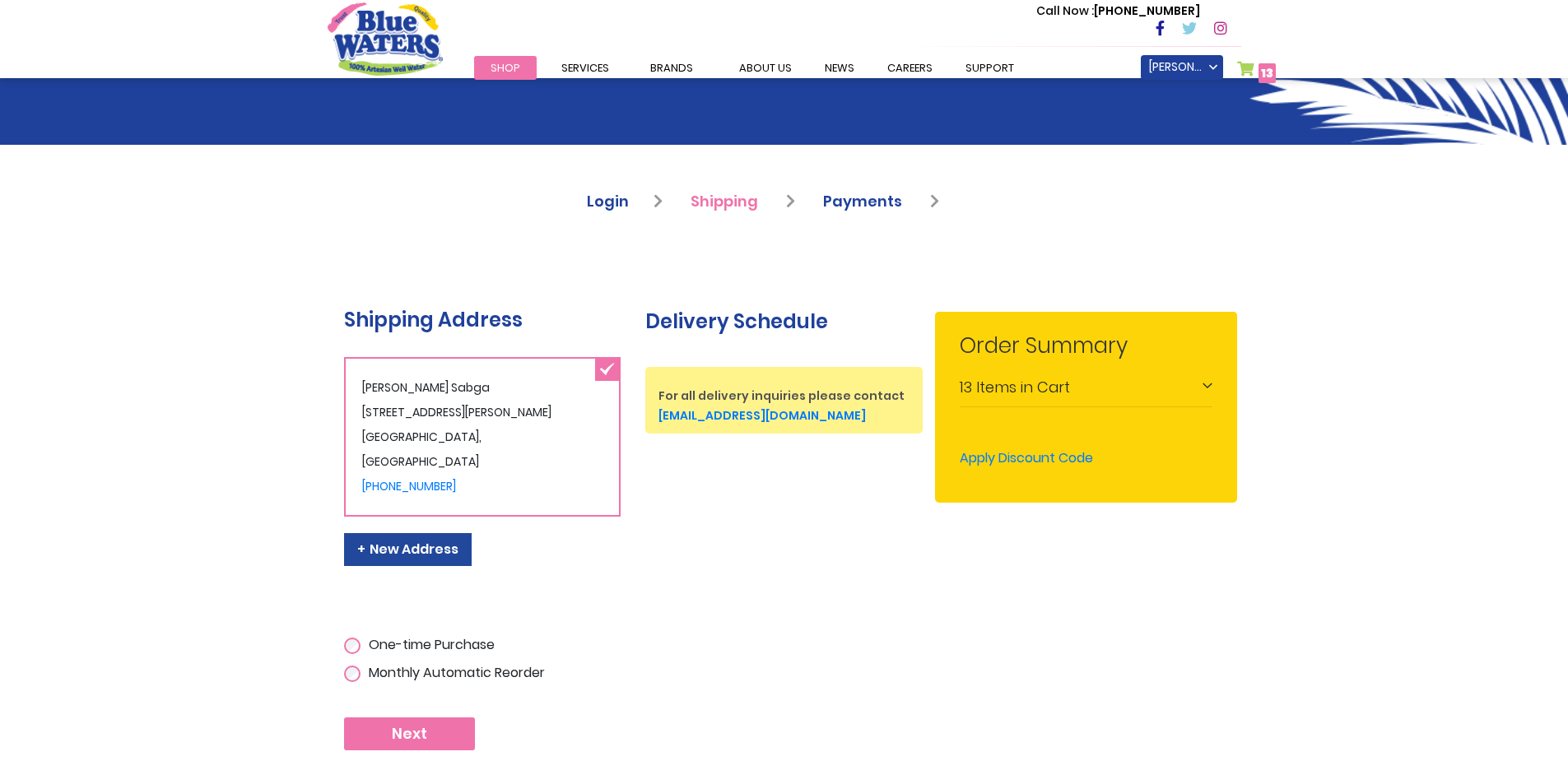
scroll to position [247, 0]
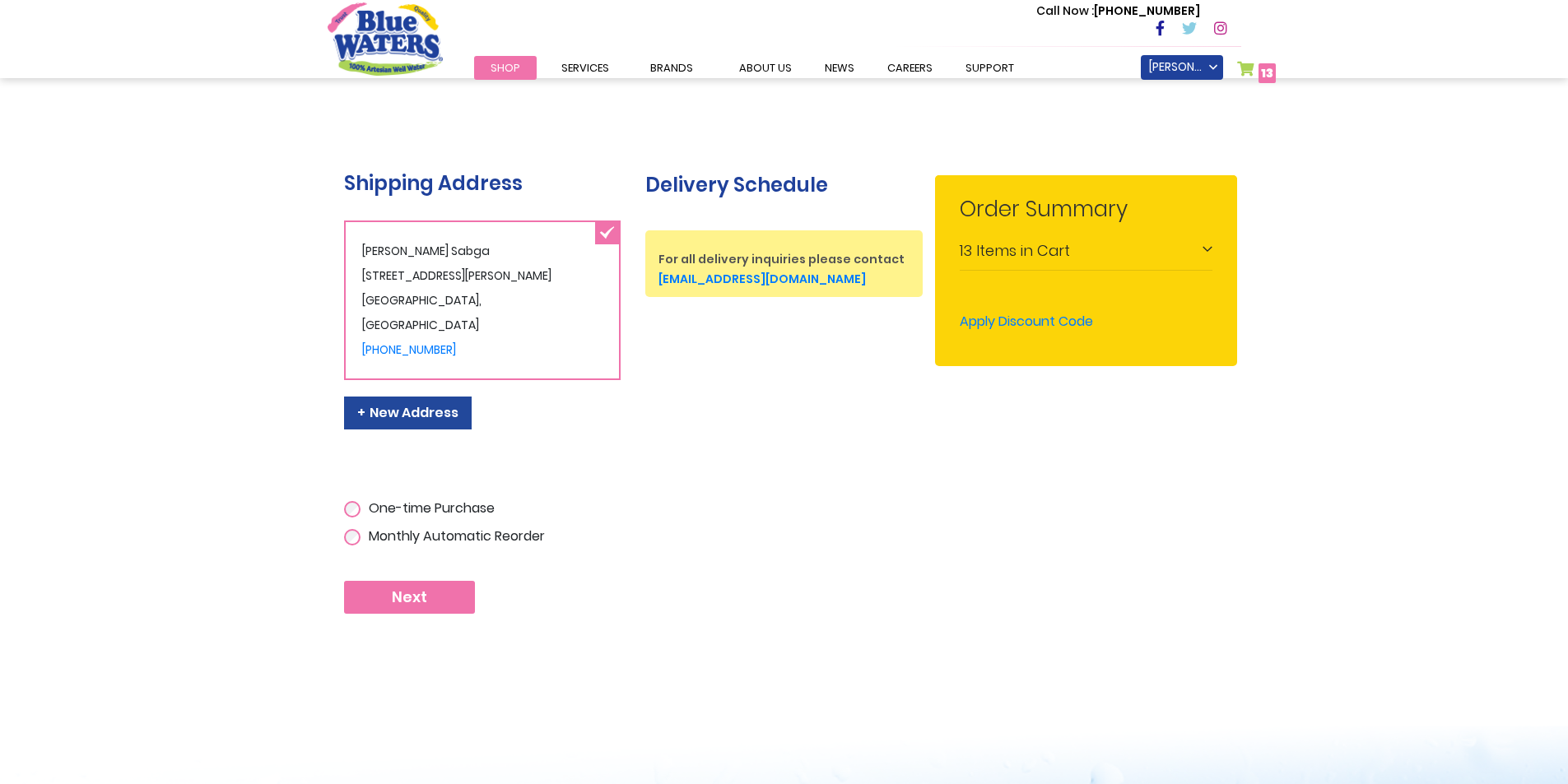
click at [438, 591] on button "Next" at bounding box center [409, 597] width 131 height 33
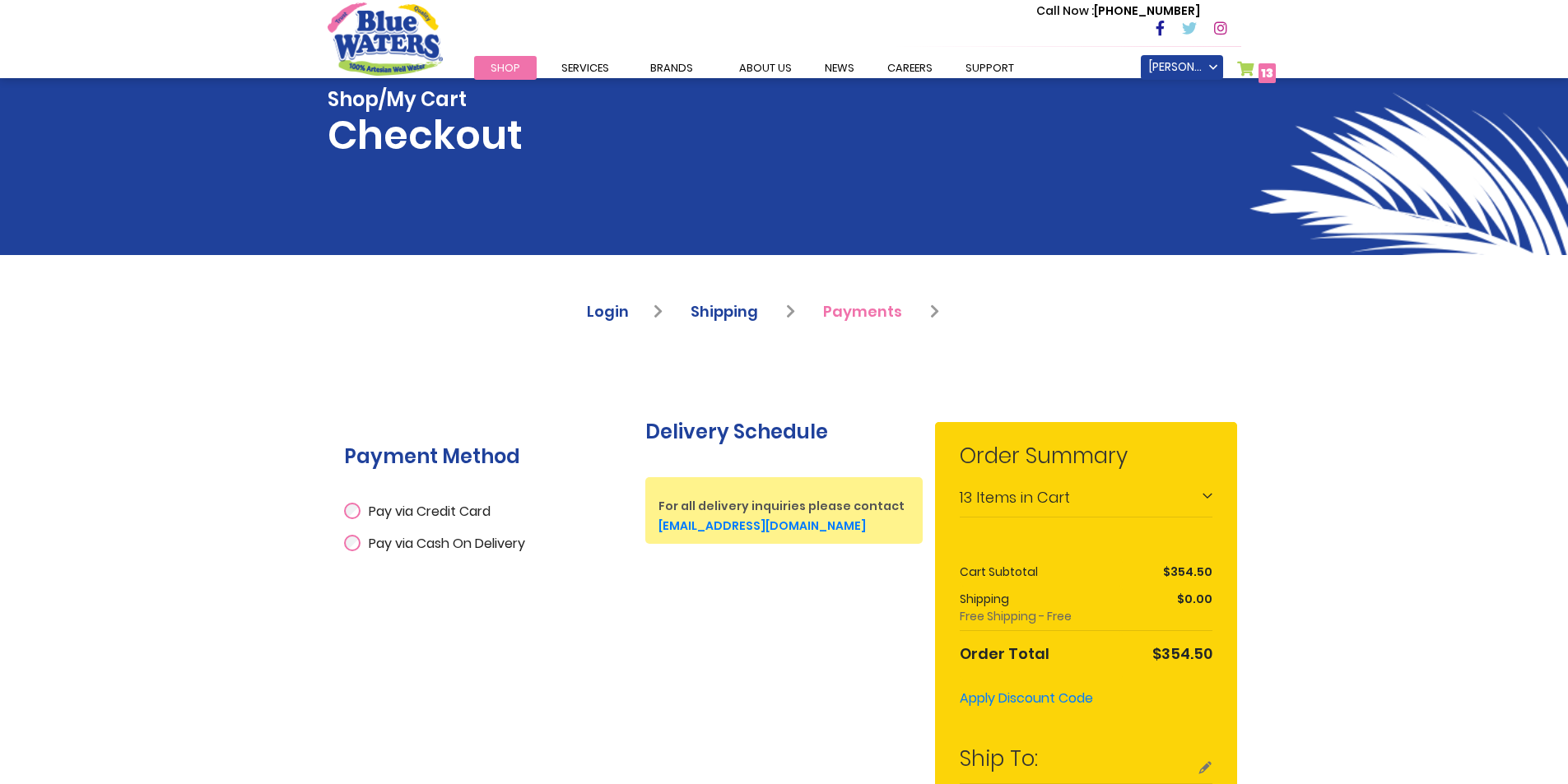
scroll to position [329, 0]
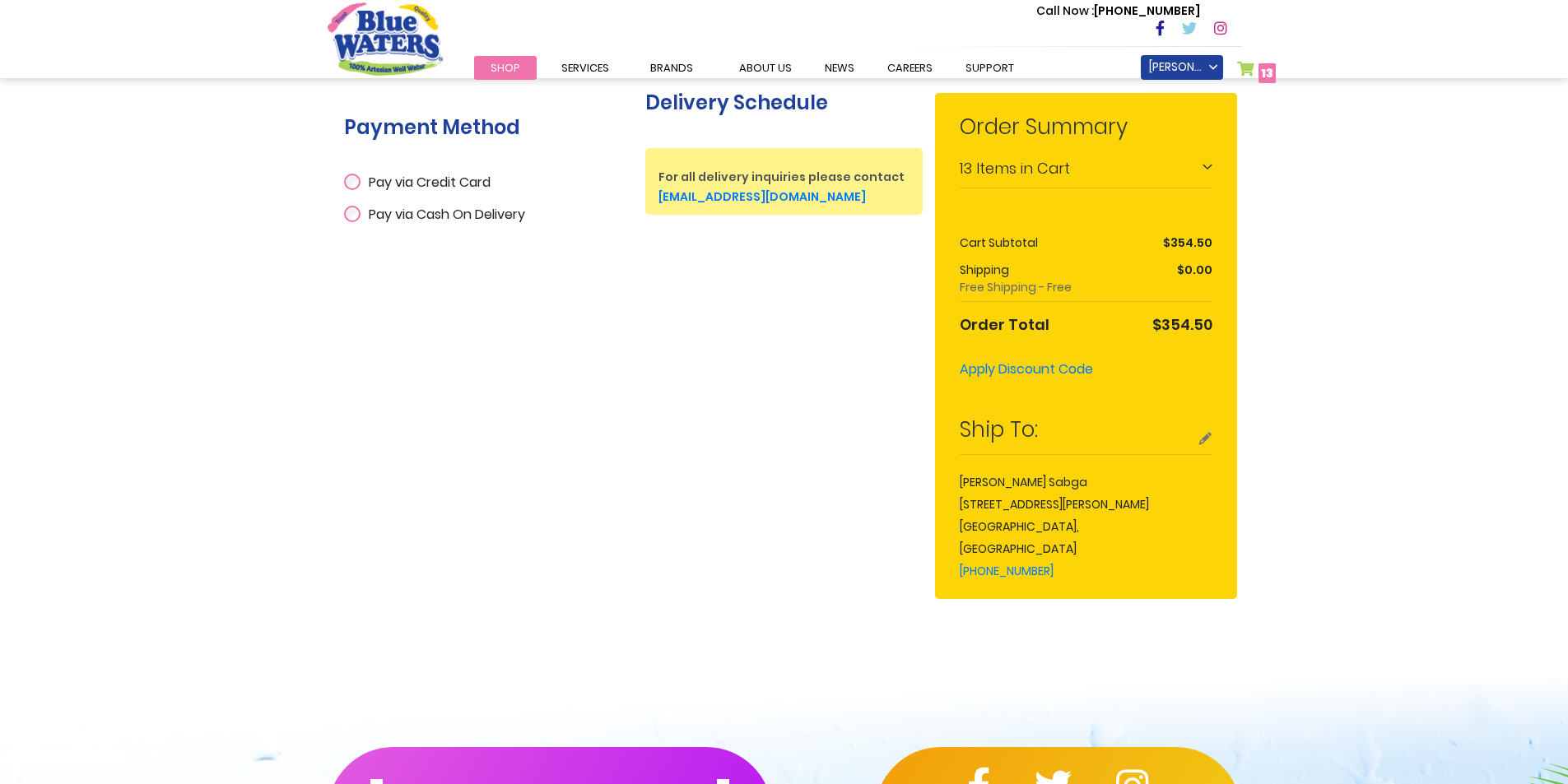
click at [413, 210] on span "Pay via Cash On Delivery" at bounding box center [447, 214] width 156 height 19
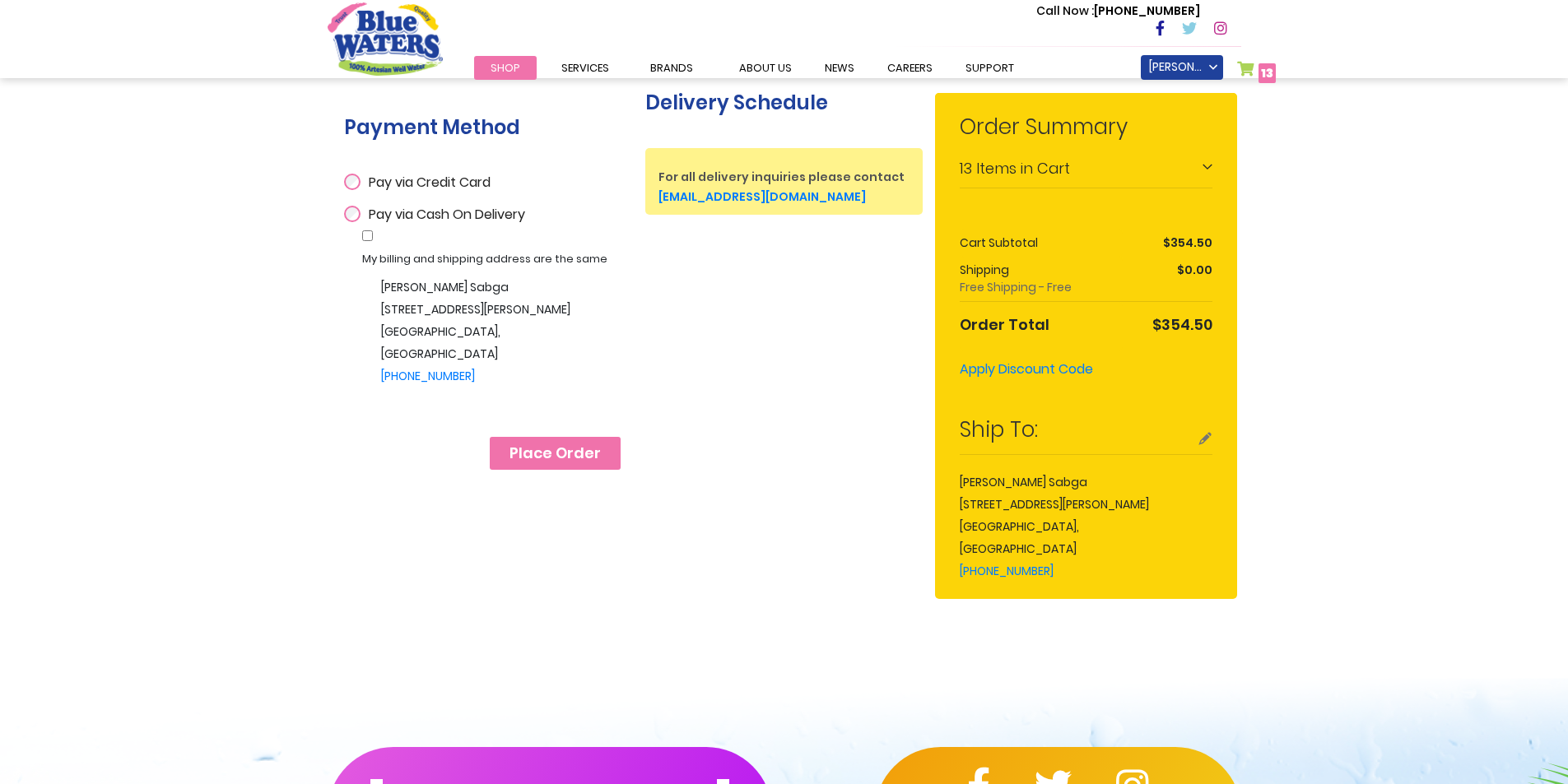
click at [590, 454] on span "Place Order" at bounding box center [555, 453] width 92 height 18
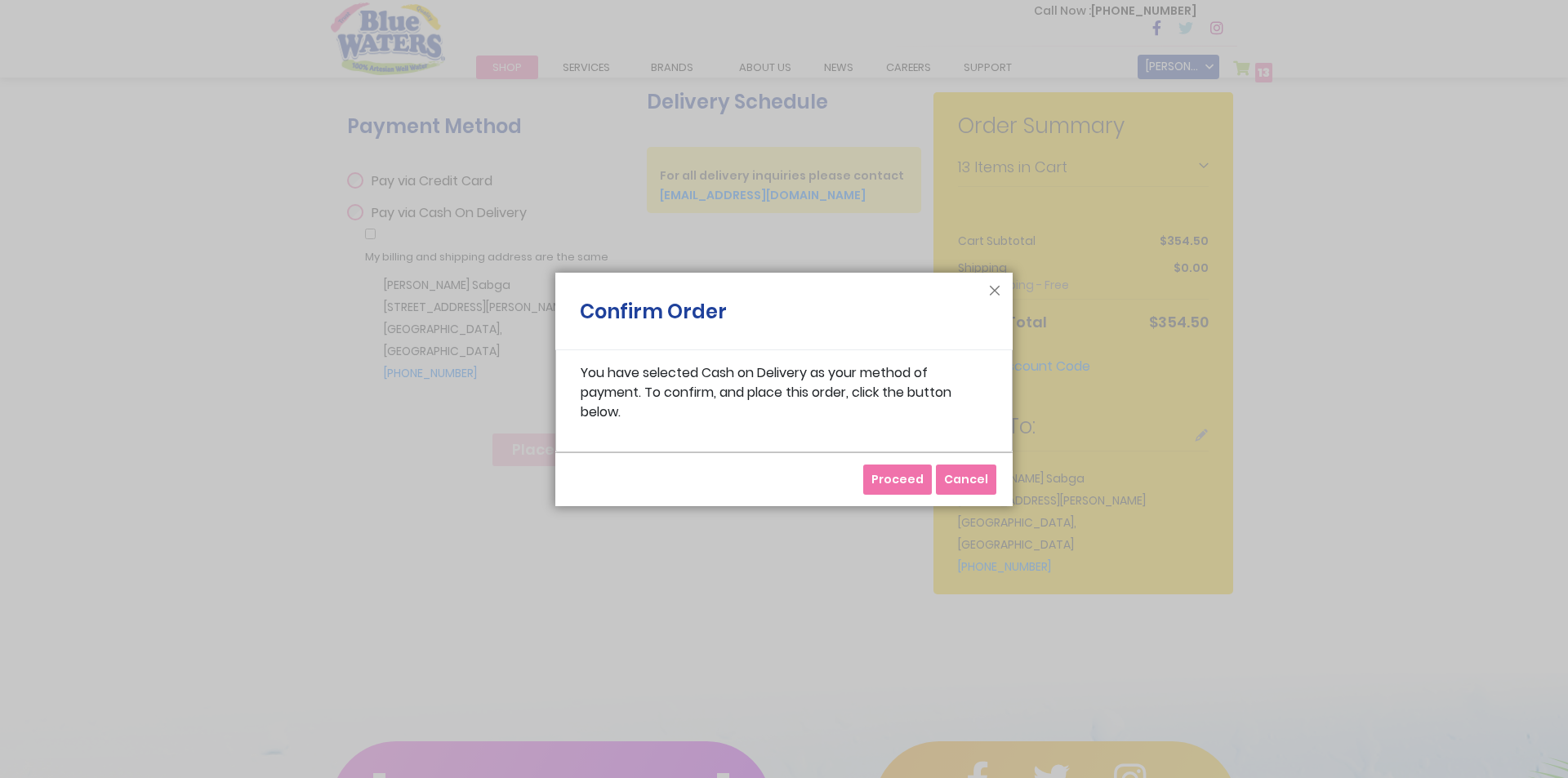
click at [899, 466] on button "Proceed" at bounding box center [898, 479] width 69 height 31
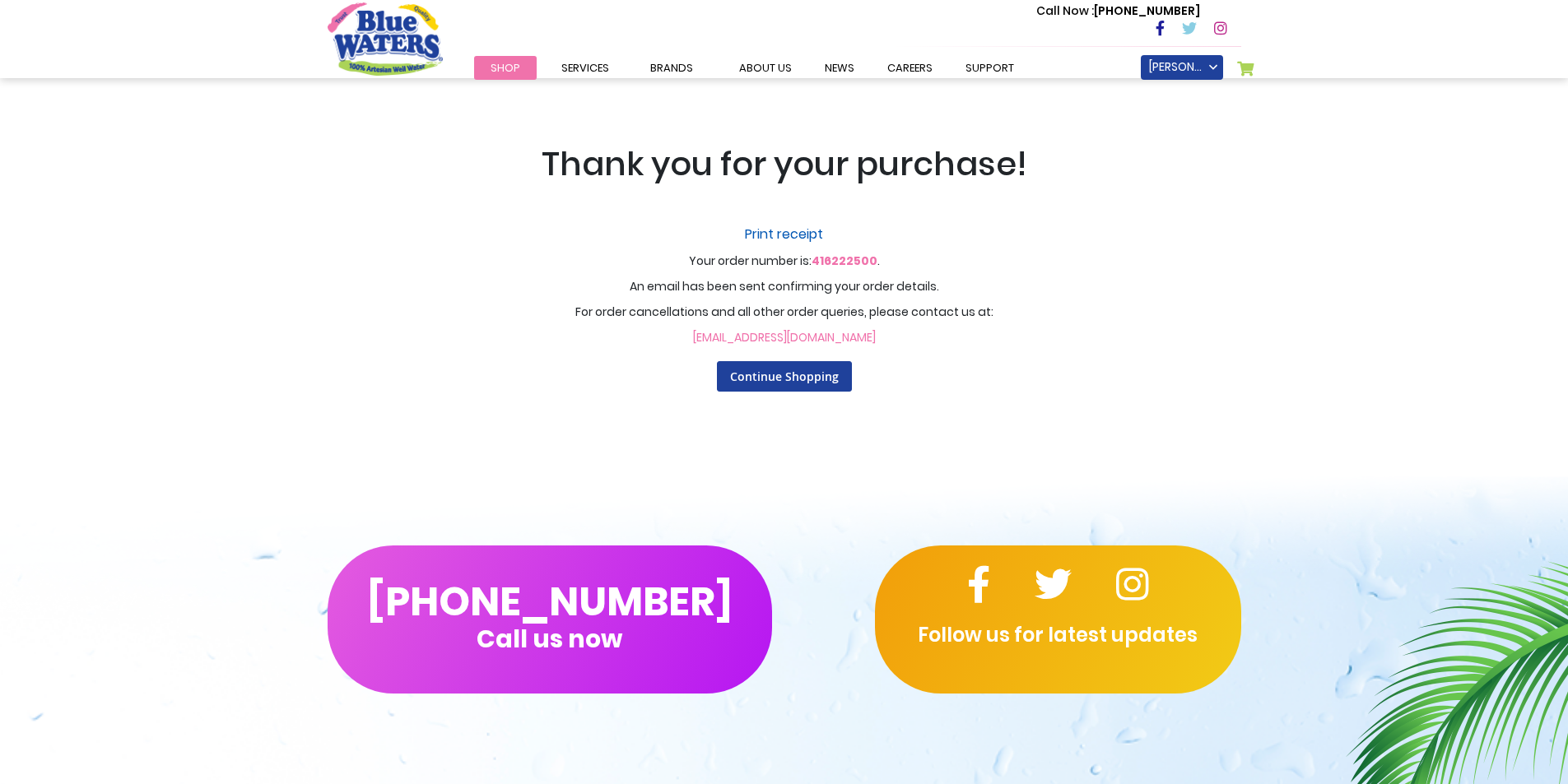
click at [805, 231] on link "Print receipt" at bounding box center [784, 234] width 1020 height 20
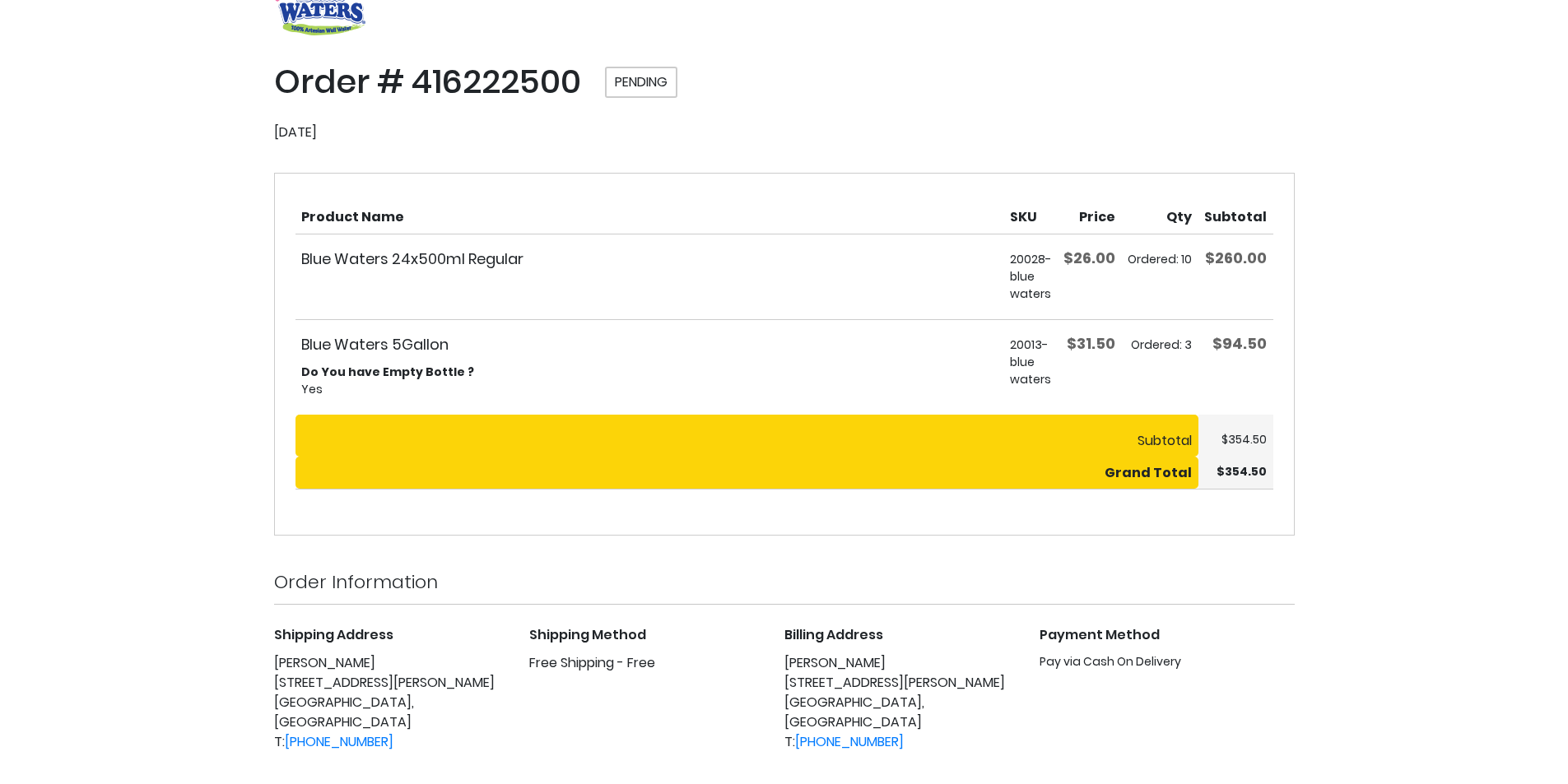
scroll to position [152, 0]
